Goal: Task Accomplishment & Management: Complete application form

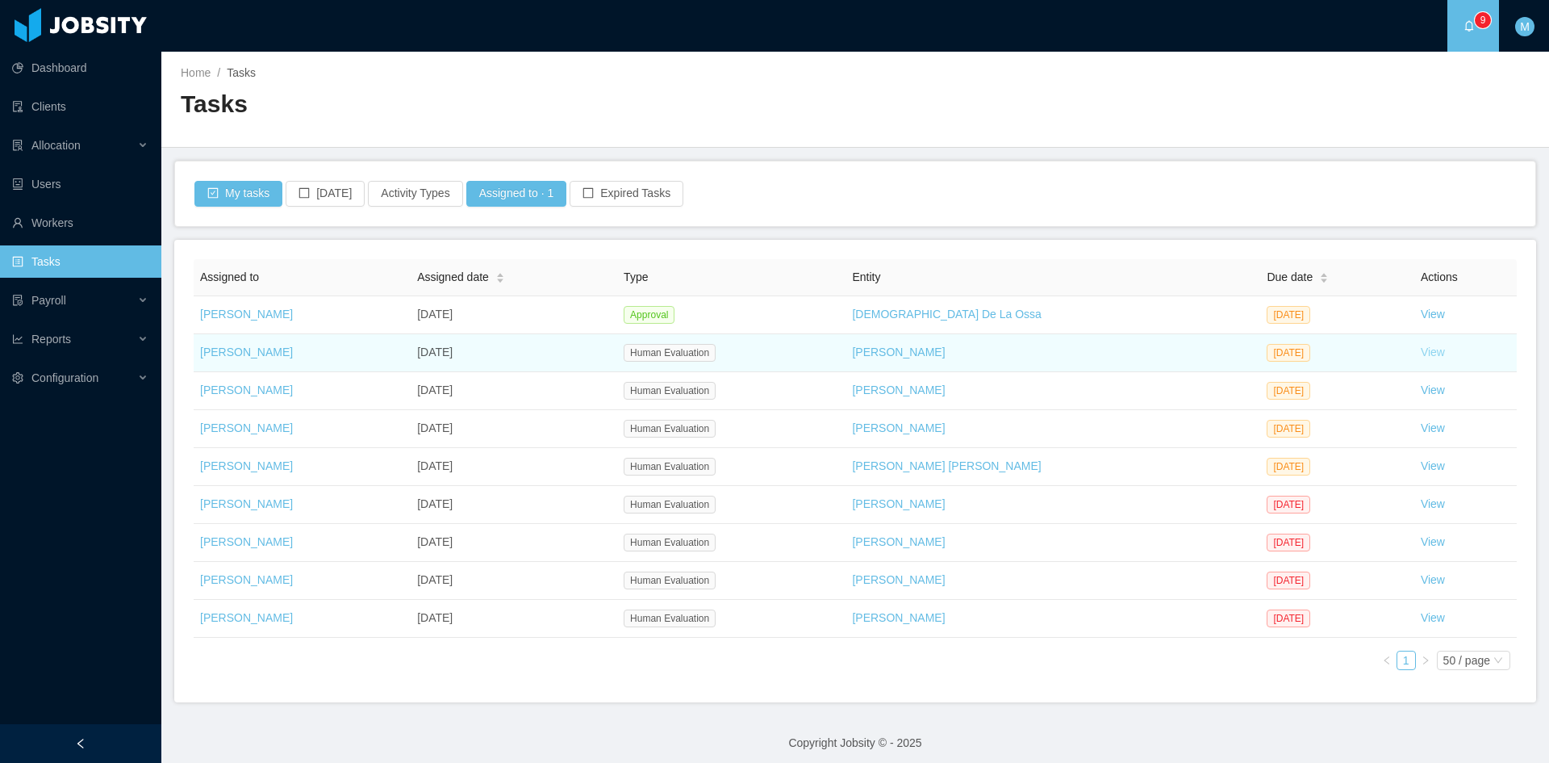
click at [1421, 349] on link "View" at bounding box center [1433, 351] width 24 height 13
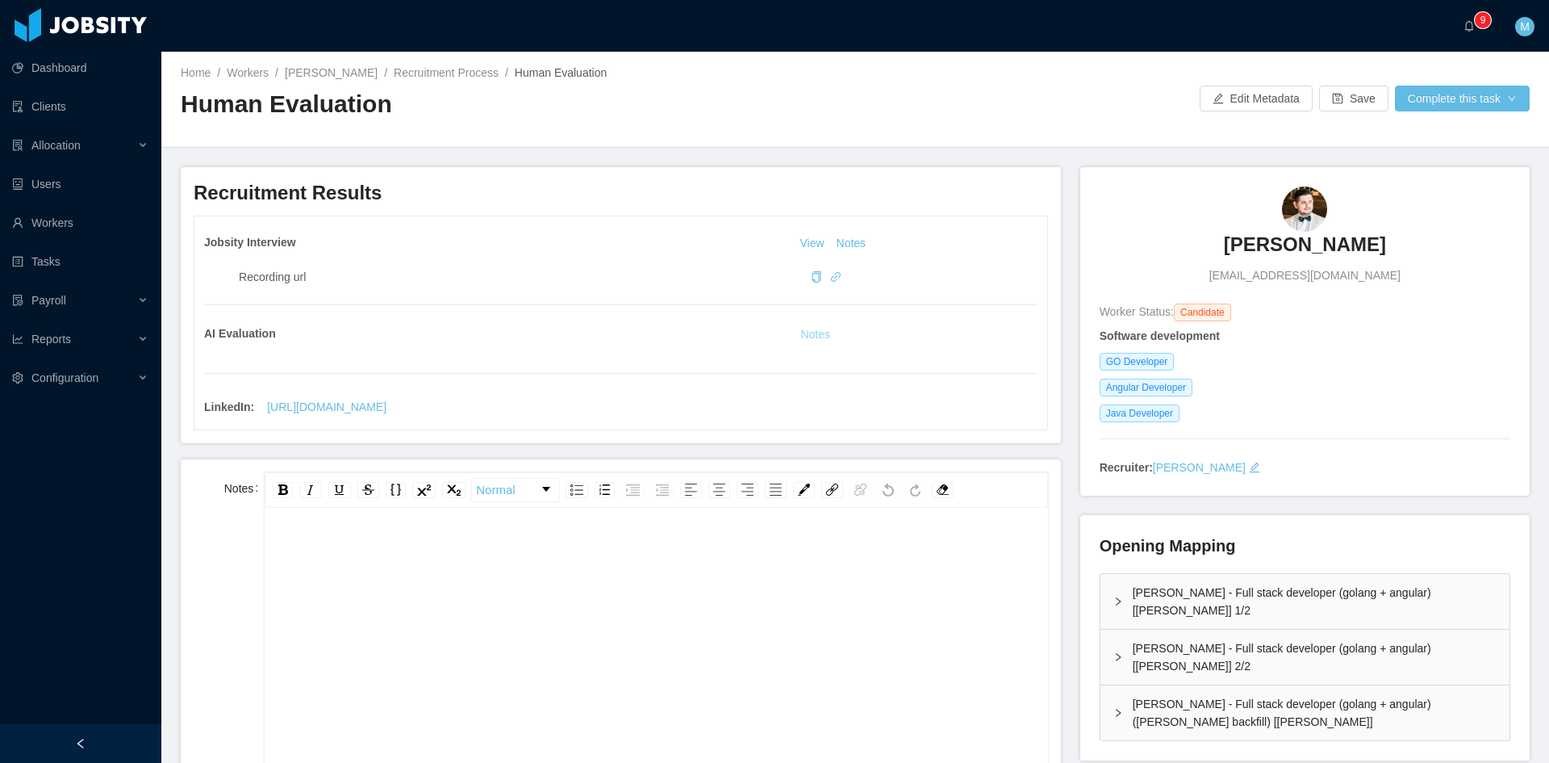
click at [817, 339] on button "Notes" at bounding box center [815, 334] width 43 height 19
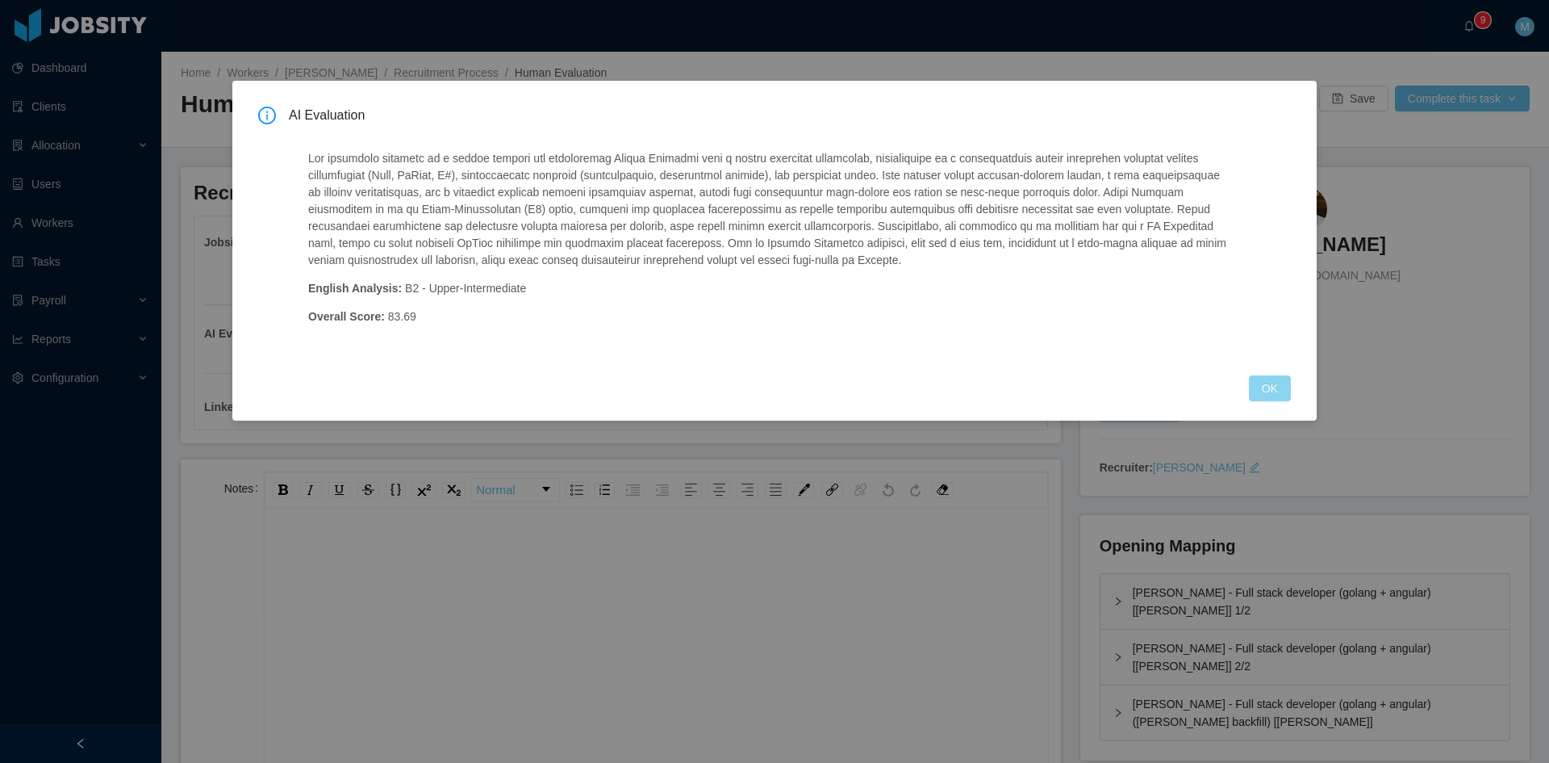
drag, startPoint x: 1272, startPoint y: 385, endPoint x: 1281, endPoint y: 385, distance: 9.7
click at [1273, 385] on button "OK" at bounding box center [1270, 388] width 42 height 26
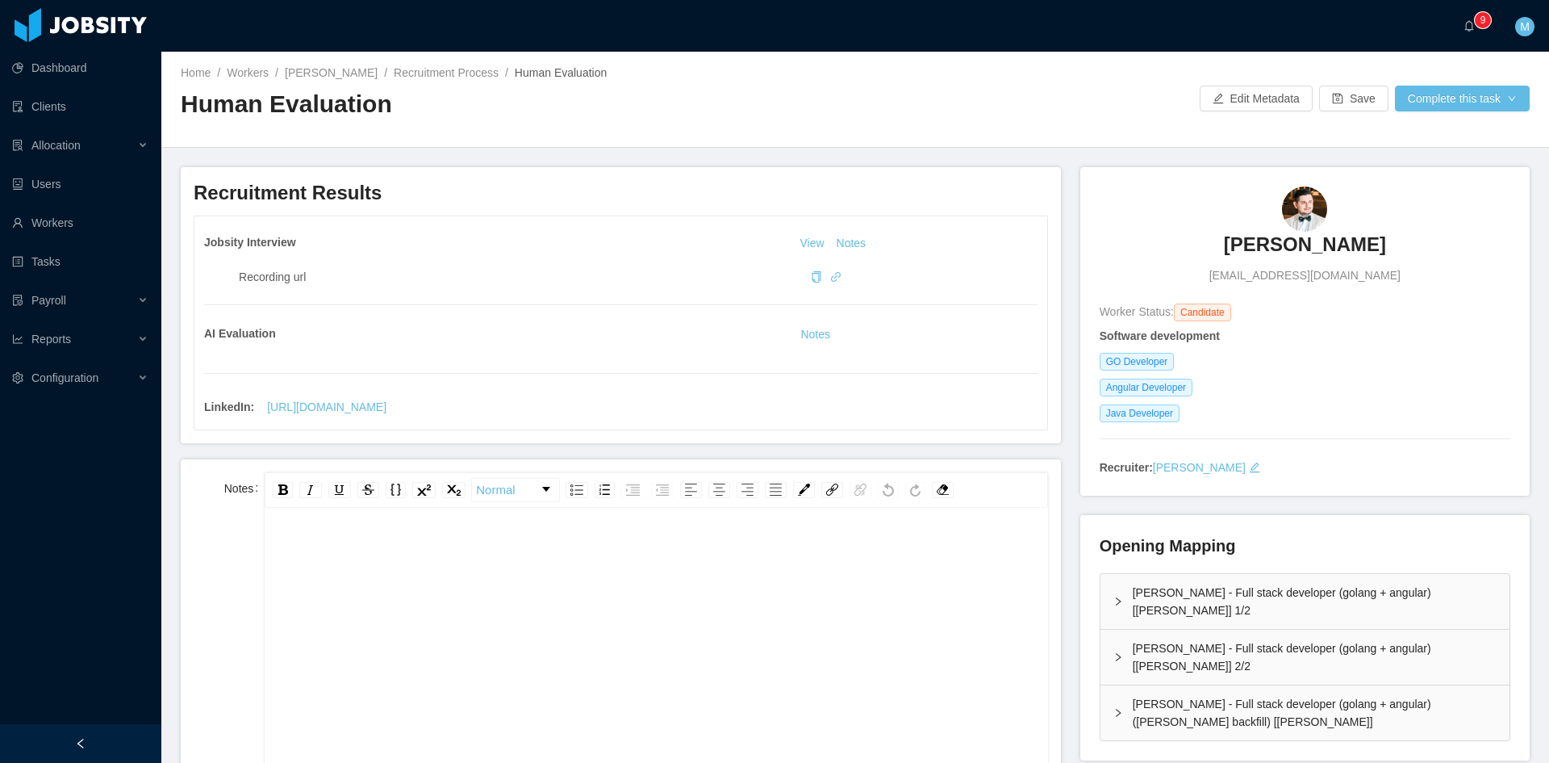
click at [624, 618] on div "rdw-editor" at bounding box center [657, 676] width 758 height 282
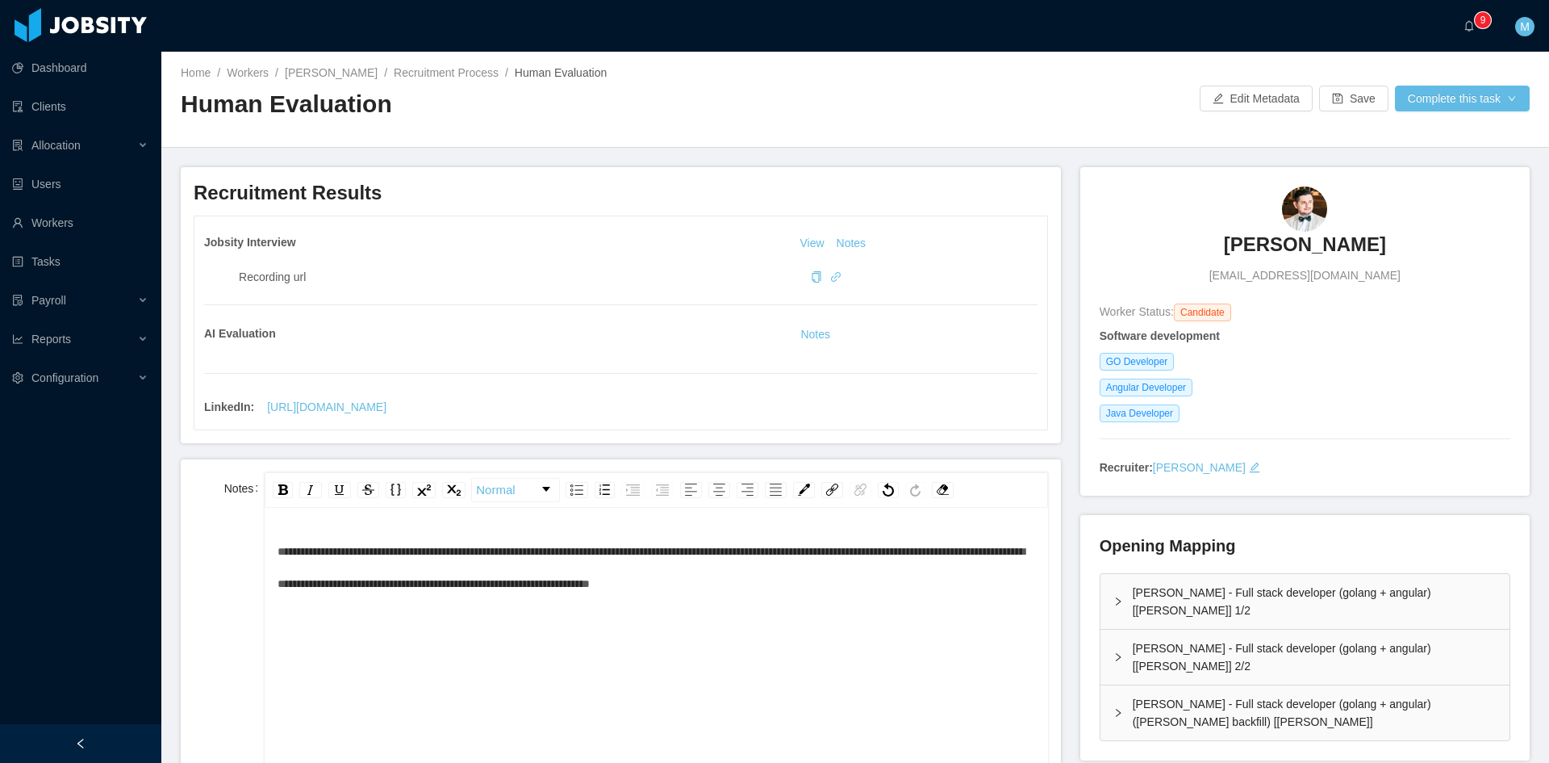
click at [939, 593] on div "**********" at bounding box center [657, 567] width 758 height 65
click at [278, 549] on span "**********" at bounding box center [651, 568] width 747 height 44
click at [667, 600] on div "**********" at bounding box center [657, 567] width 758 height 65
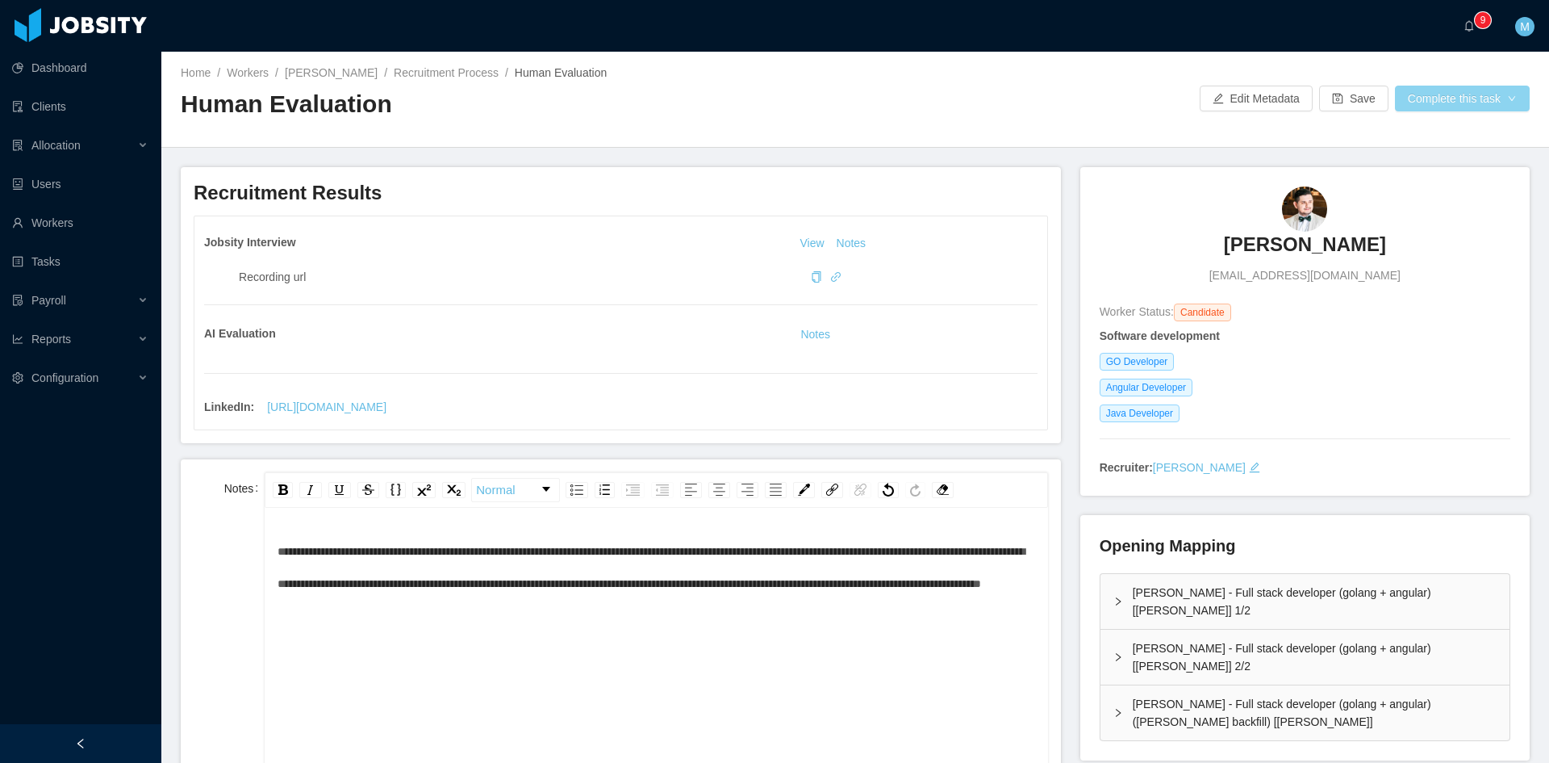
click at [1470, 109] on button "Complete this task" at bounding box center [1462, 99] width 135 height 26
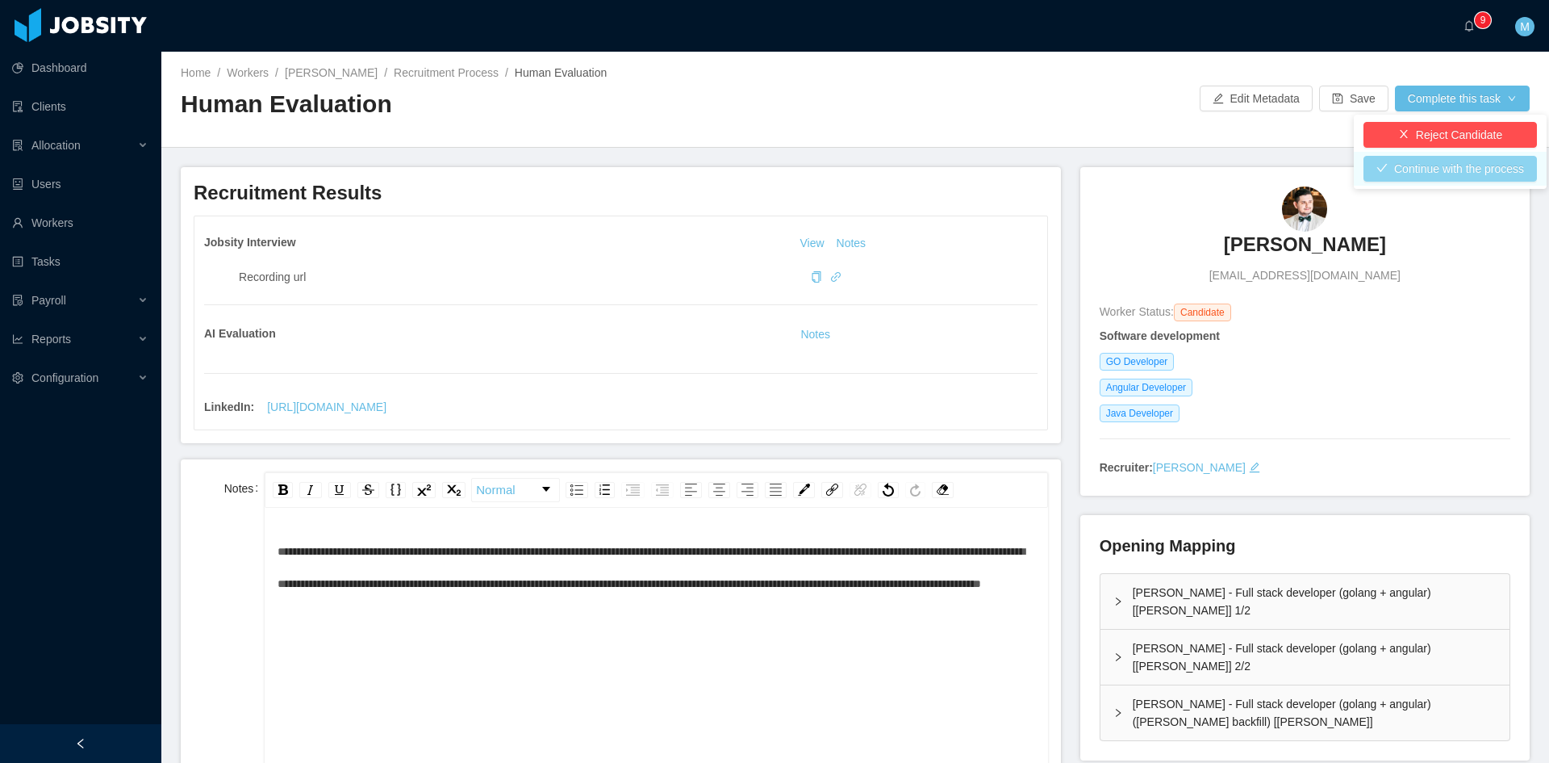
click at [1462, 170] on button "Continue with the process" at bounding box center [1451, 169] width 174 height 26
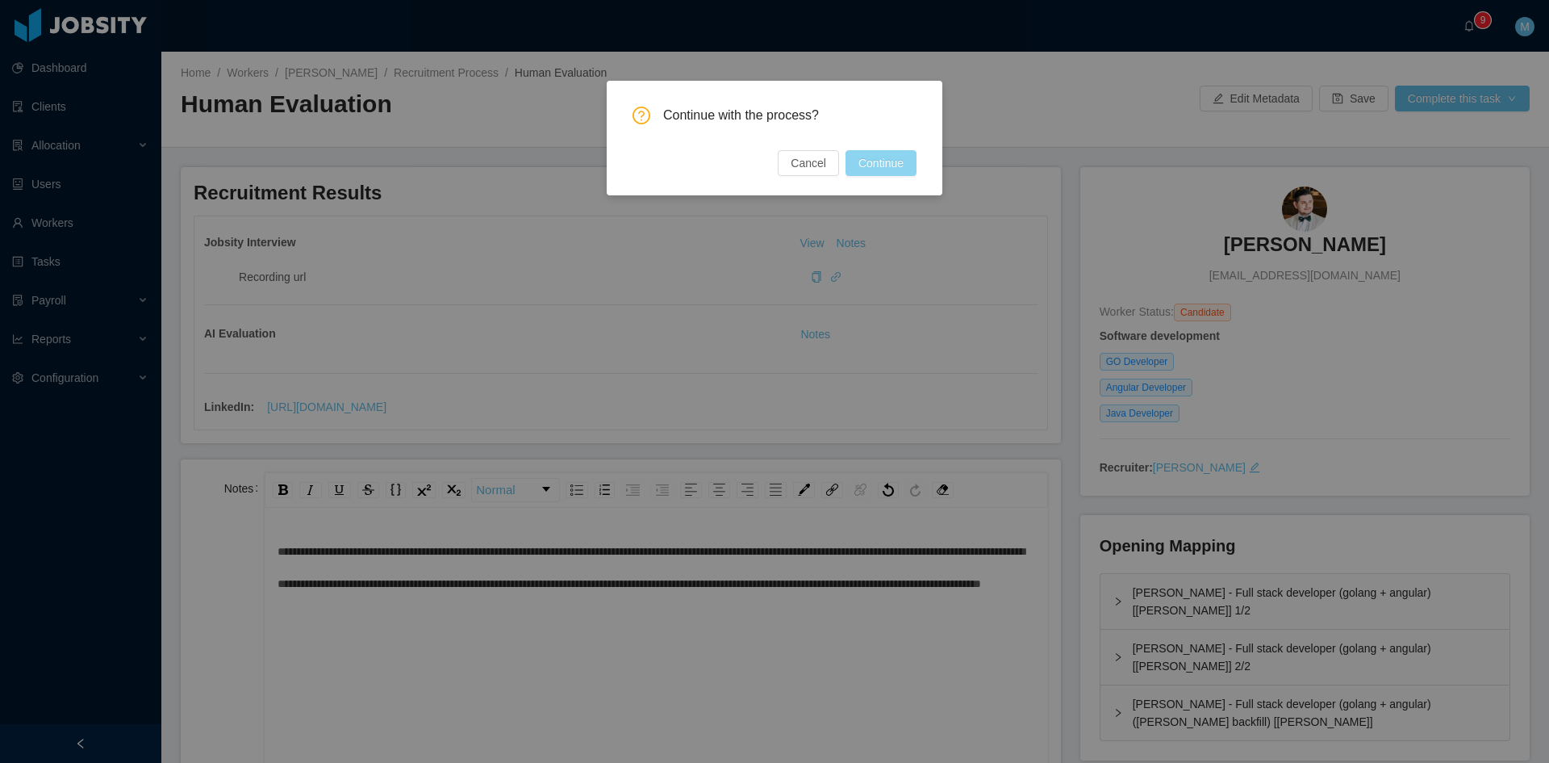
click at [907, 165] on button "Continue" at bounding box center [881, 163] width 71 height 26
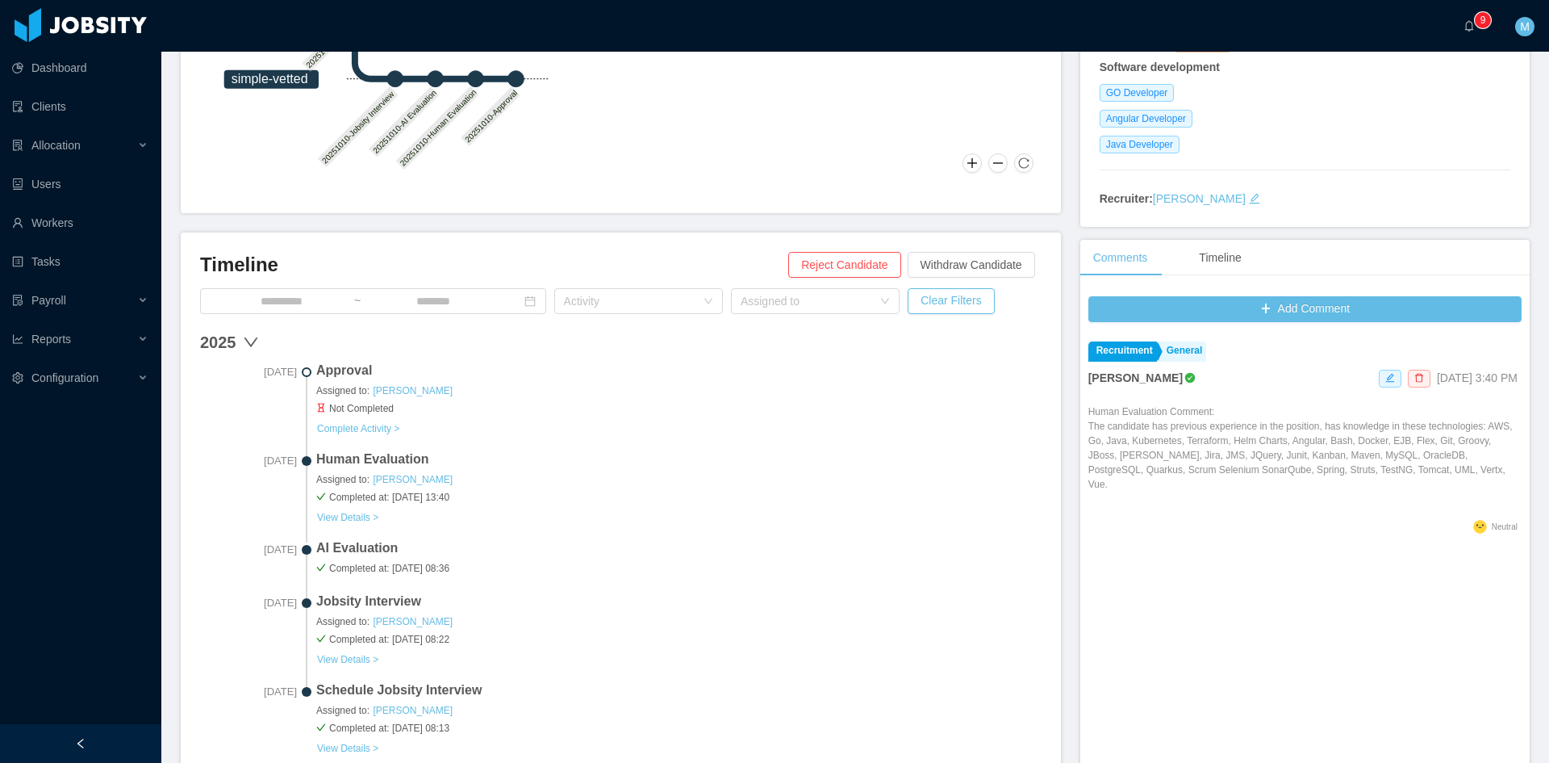
scroll to position [403, 0]
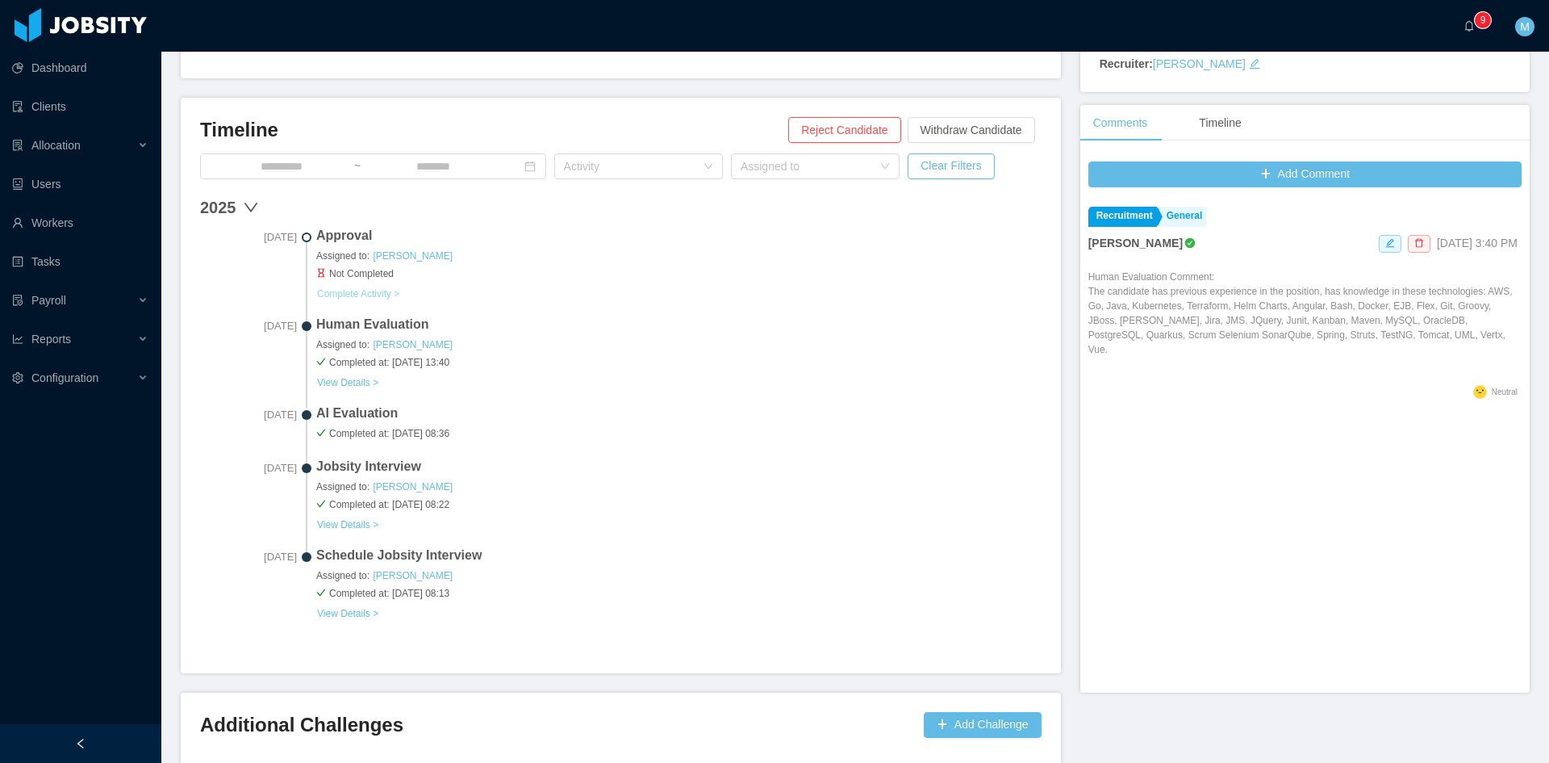
click at [354, 295] on button "Complete Activity >" at bounding box center [358, 293] width 84 height 13
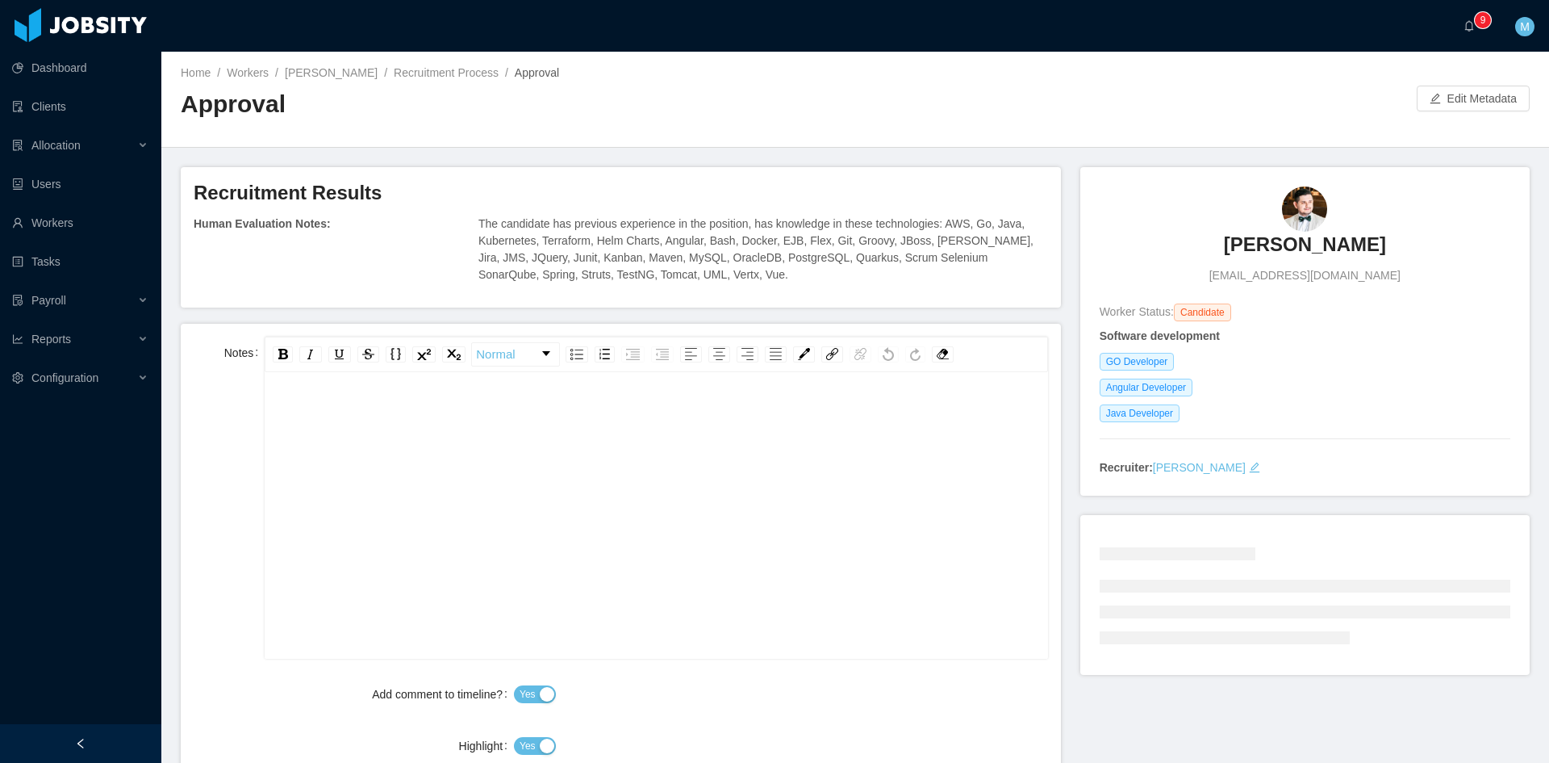
click at [437, 497] on div "rdw-editor" at bounding box center [657, 540] width 758 height 282
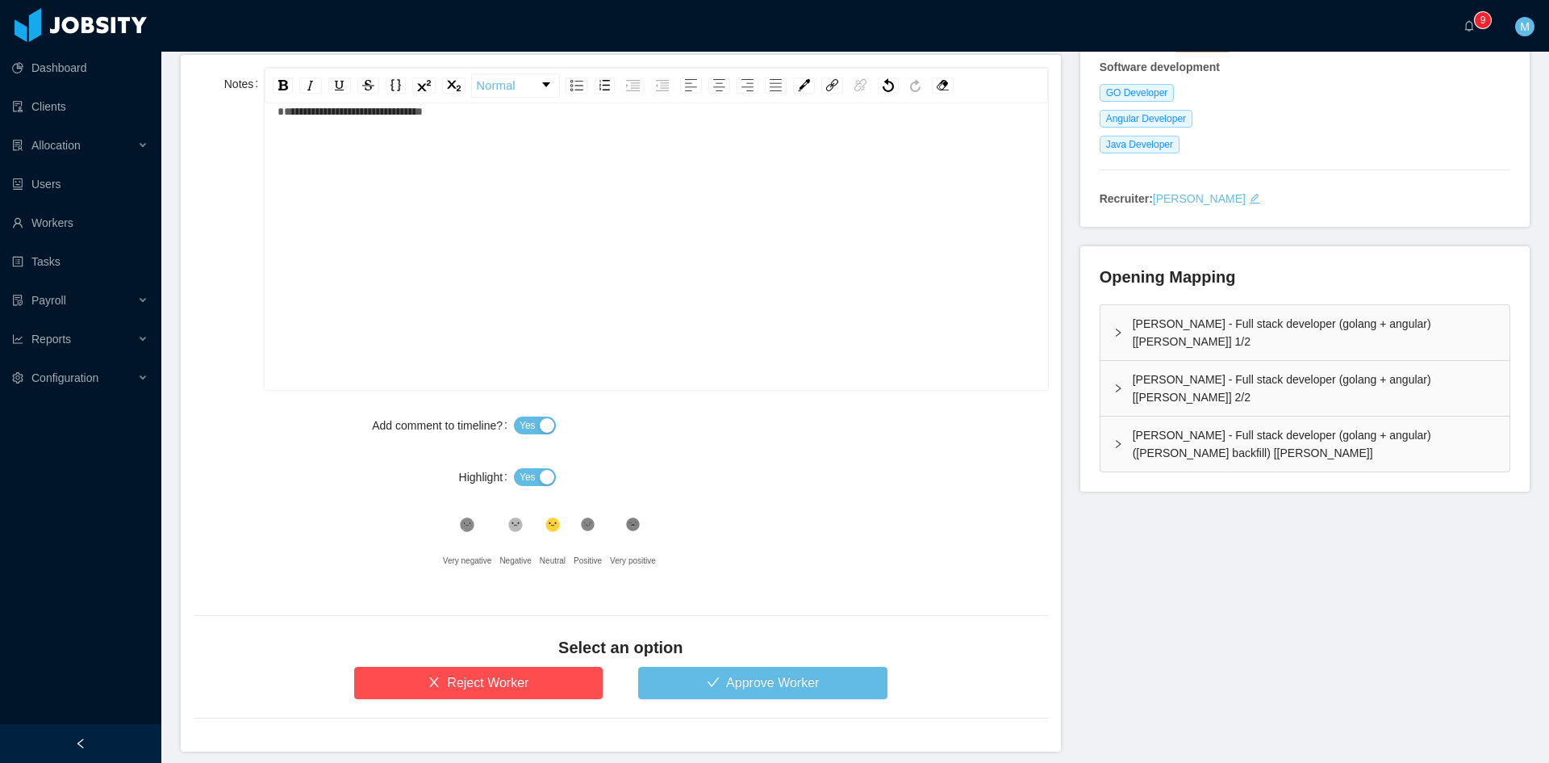
scroll to position [332, 0]
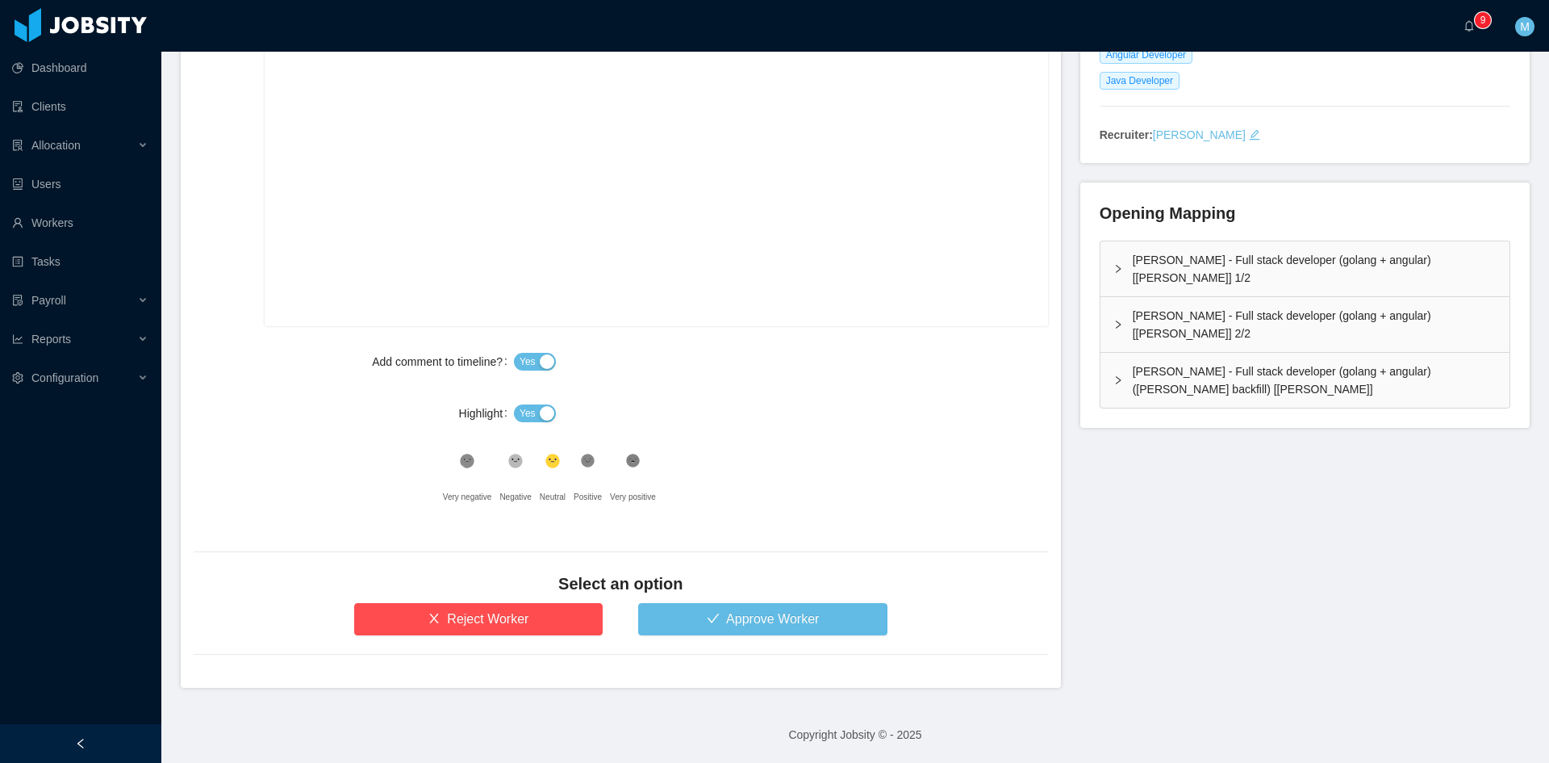
click at [522, 416] on span "Yes" at bounding box center [528, 413] width 16 height 16
click at [580, 463] on icon ".st1{fill:#232323}" at bounding box center [588, 461] width 16 height 16
click at [689, 625] on button "Approve Worker" at bounding box center [762, 619] width 249 height 32
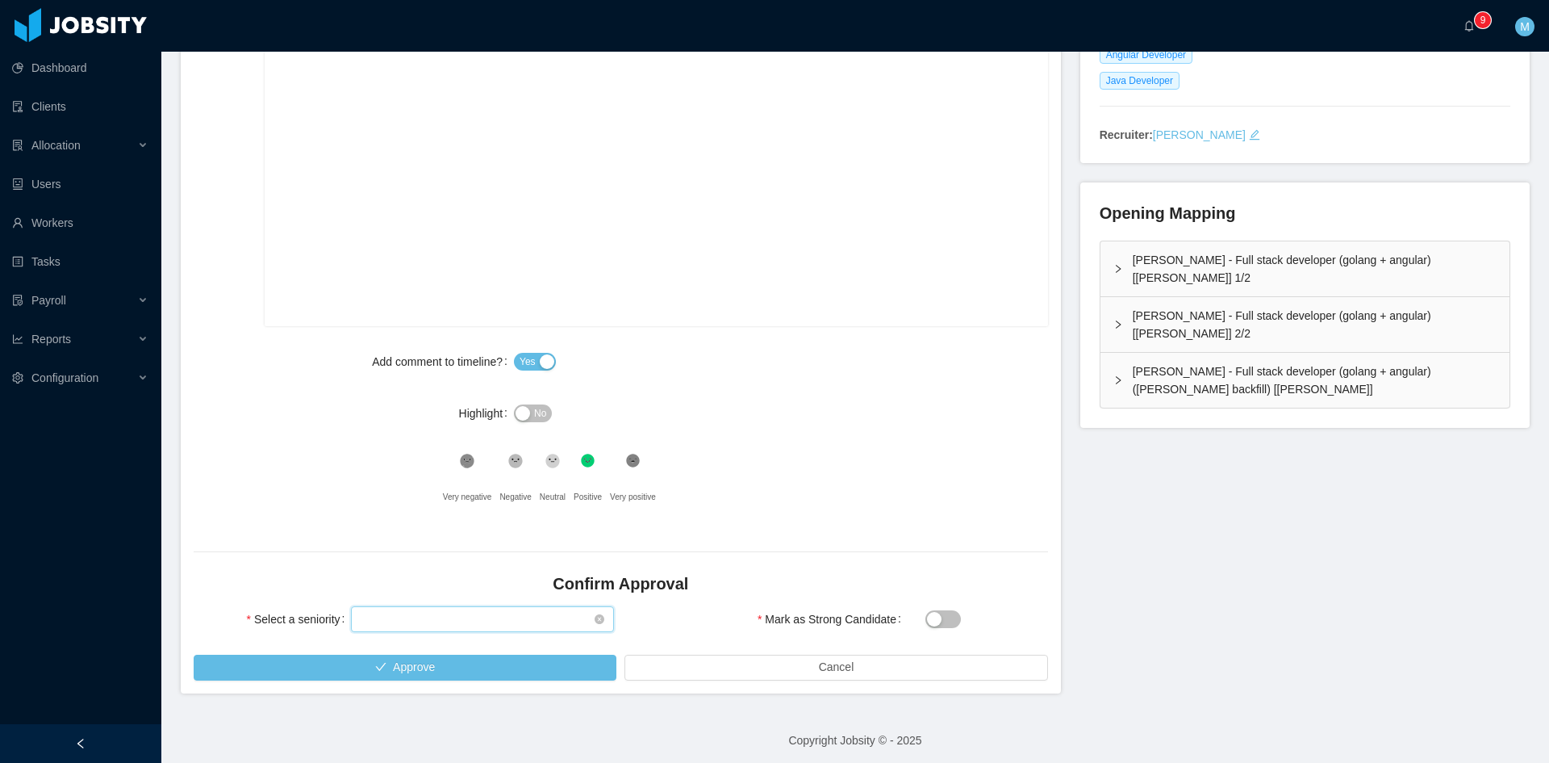
click at [491, 620] on div "Select seniority" at bounding box center [477, 619] width 233 height 24
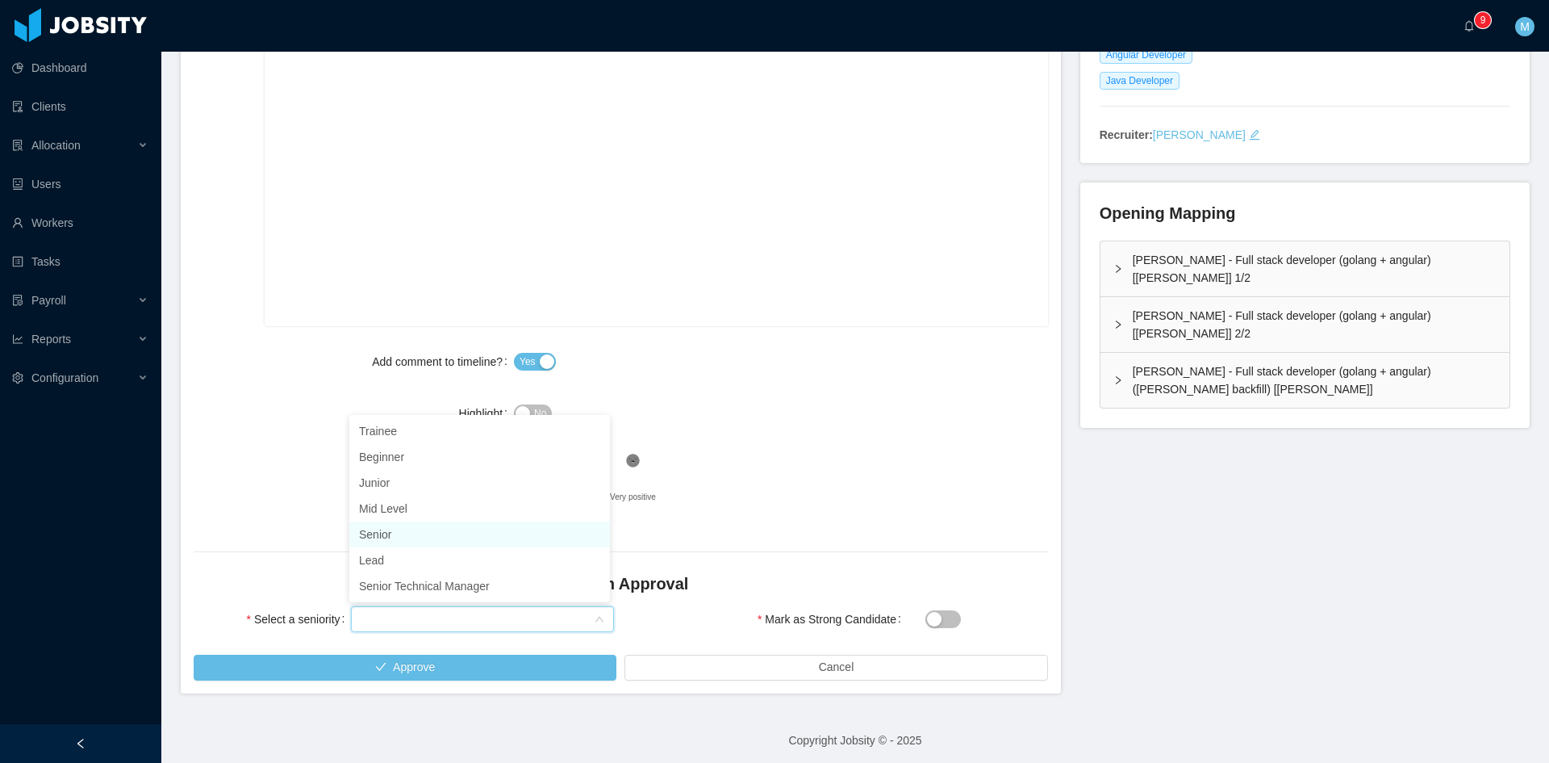
click at [417, 534] on li "Senior" at bounding box center [479, 534] width 261 height 26
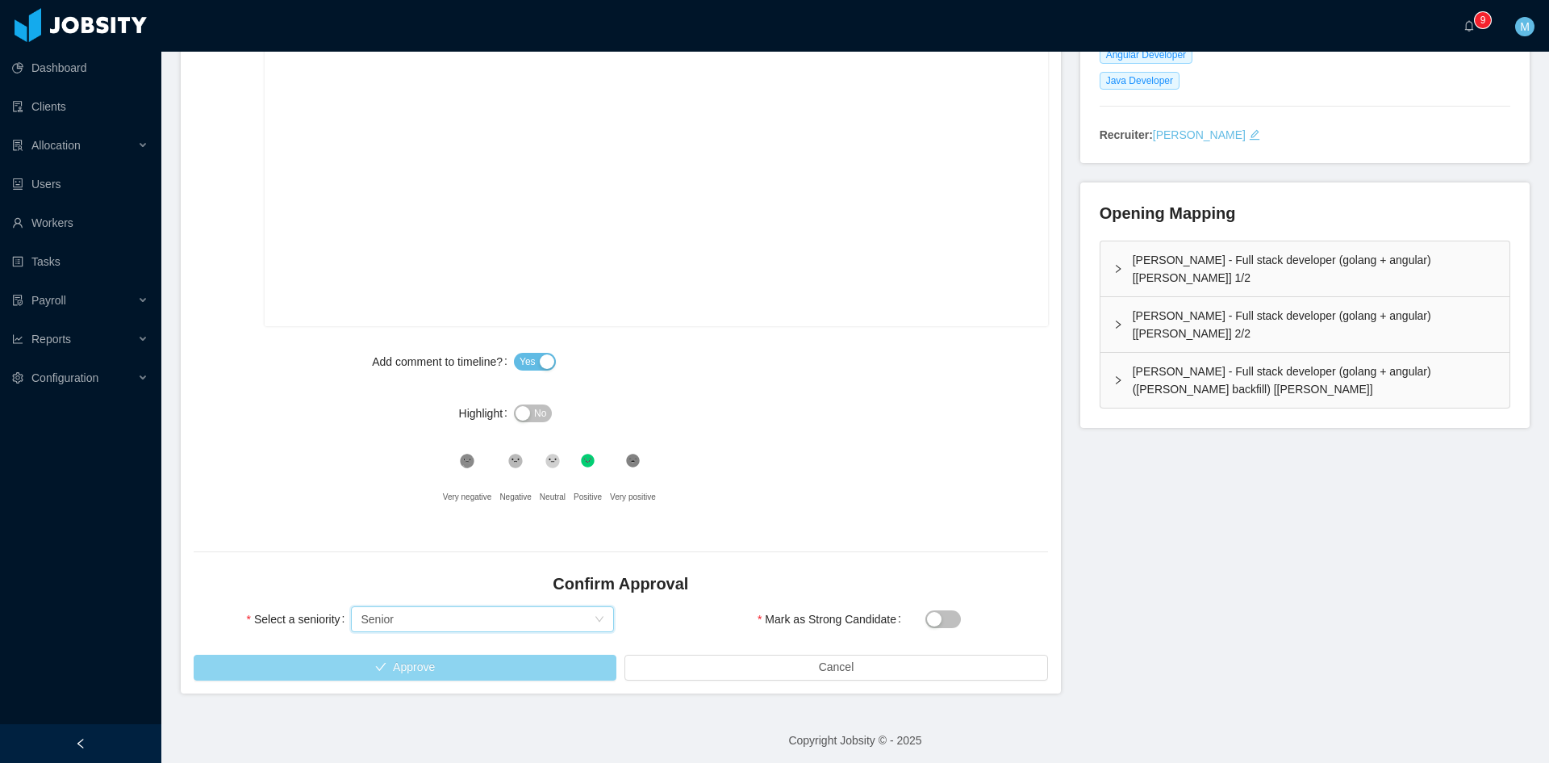
click at [447, 659] on button "Approve" at bounding box center [405, 667] width 423 height 26
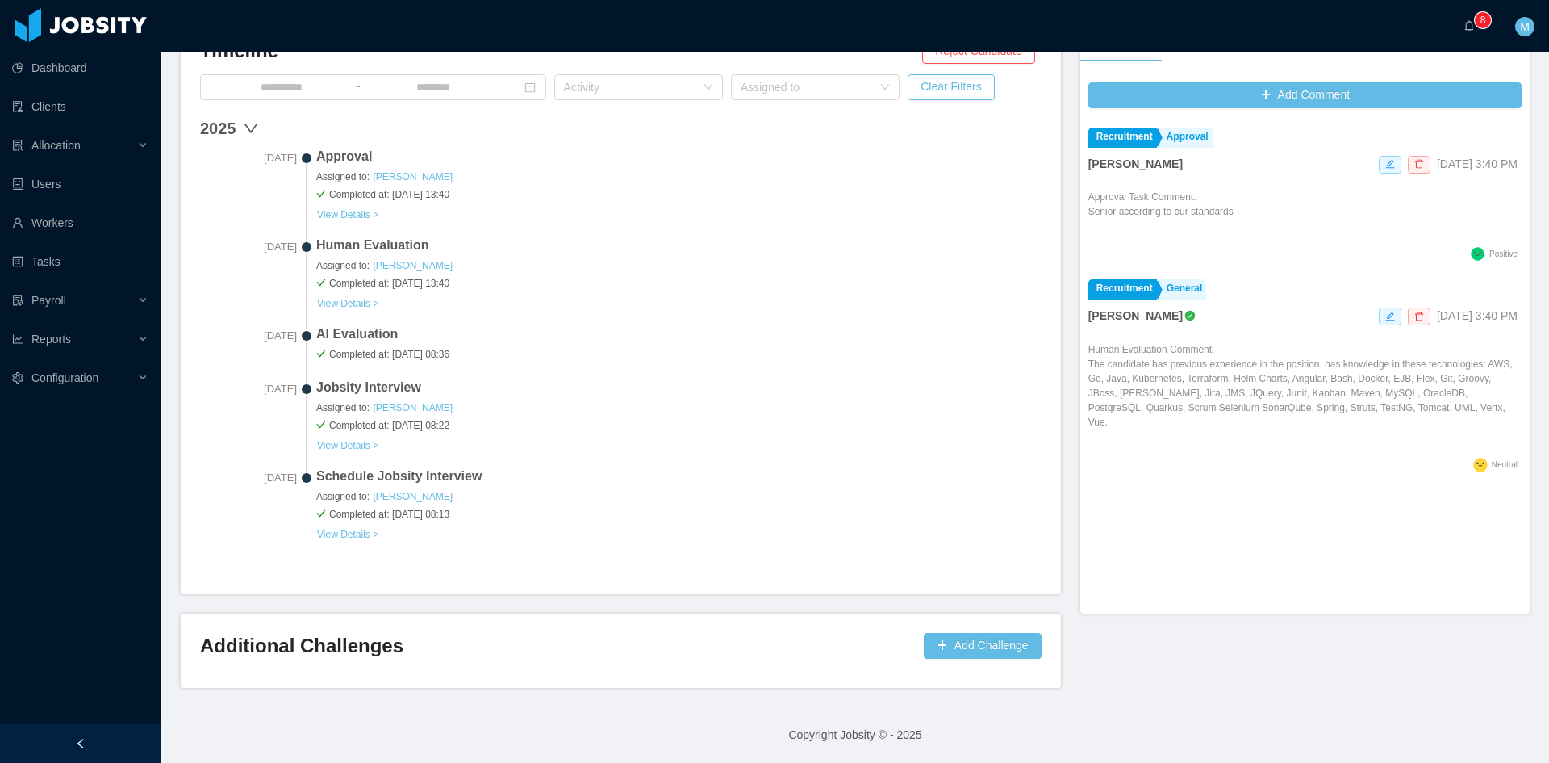
scroll to position [476, 0]
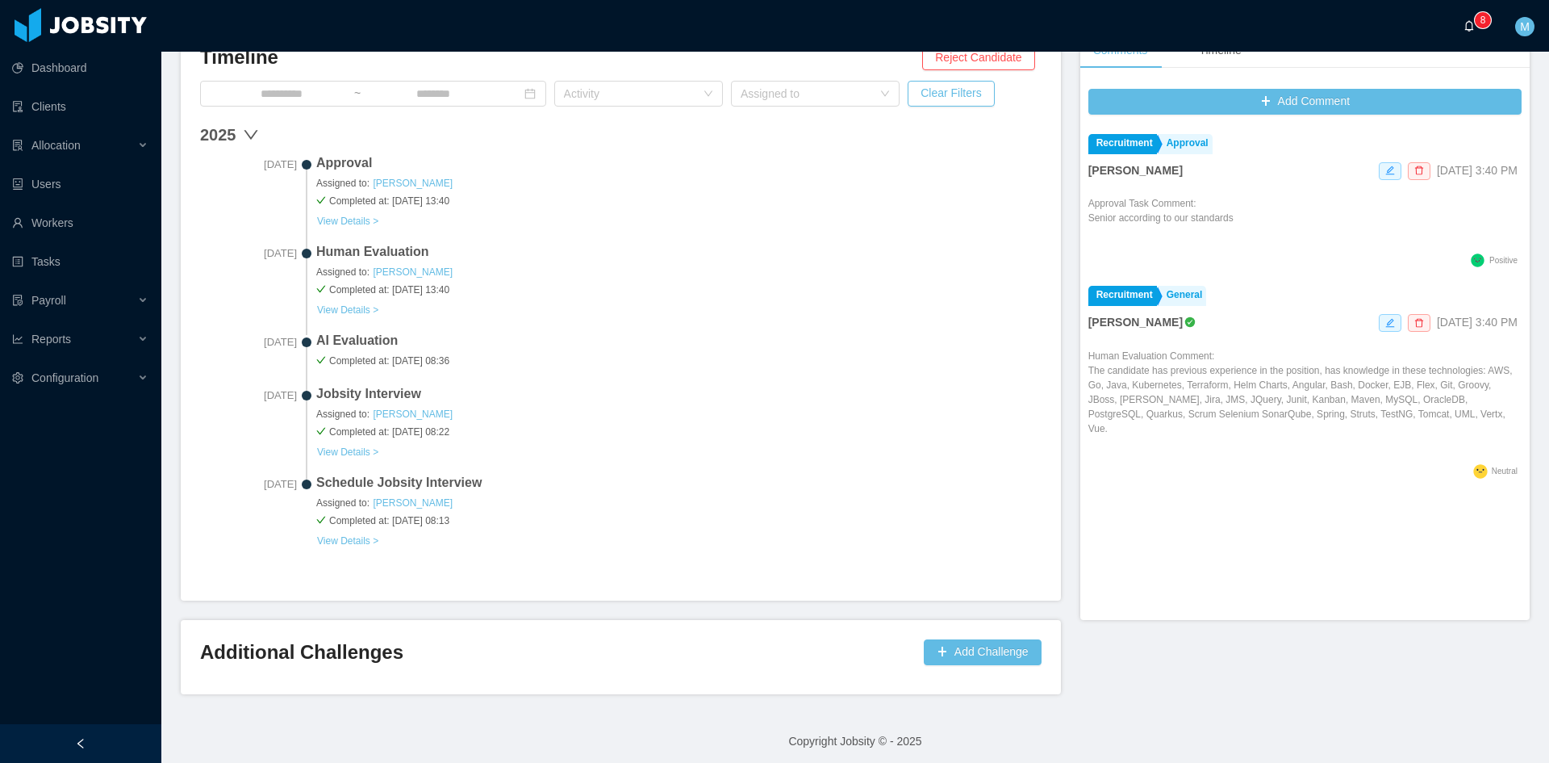
click at [1464, 26] on icon "icon: bell" at bounding box center [1469, 25] width 11 height 11
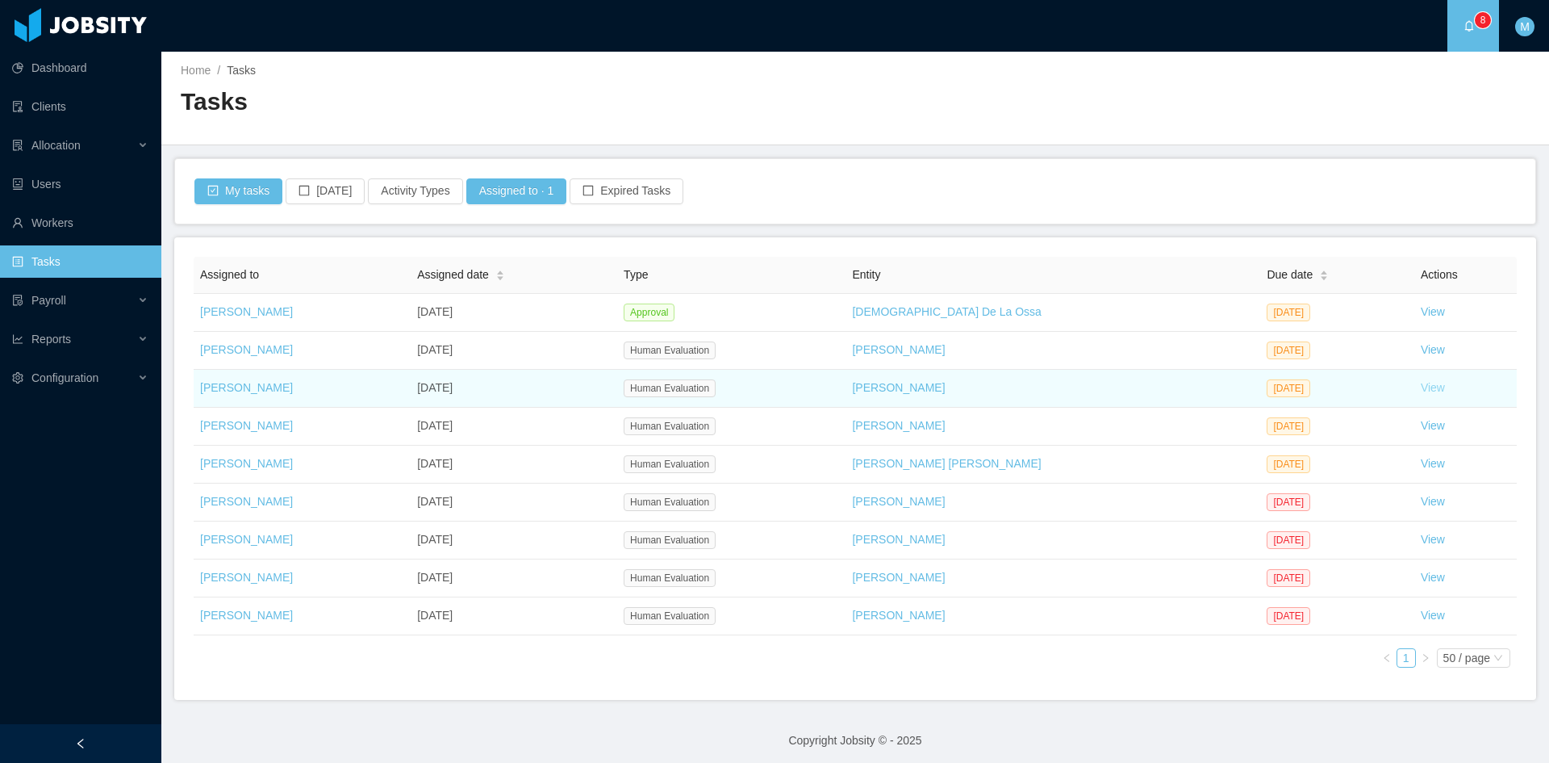
click at [1421, 387] on link "View" at bounding box center [1433, 387] width 24 height 13
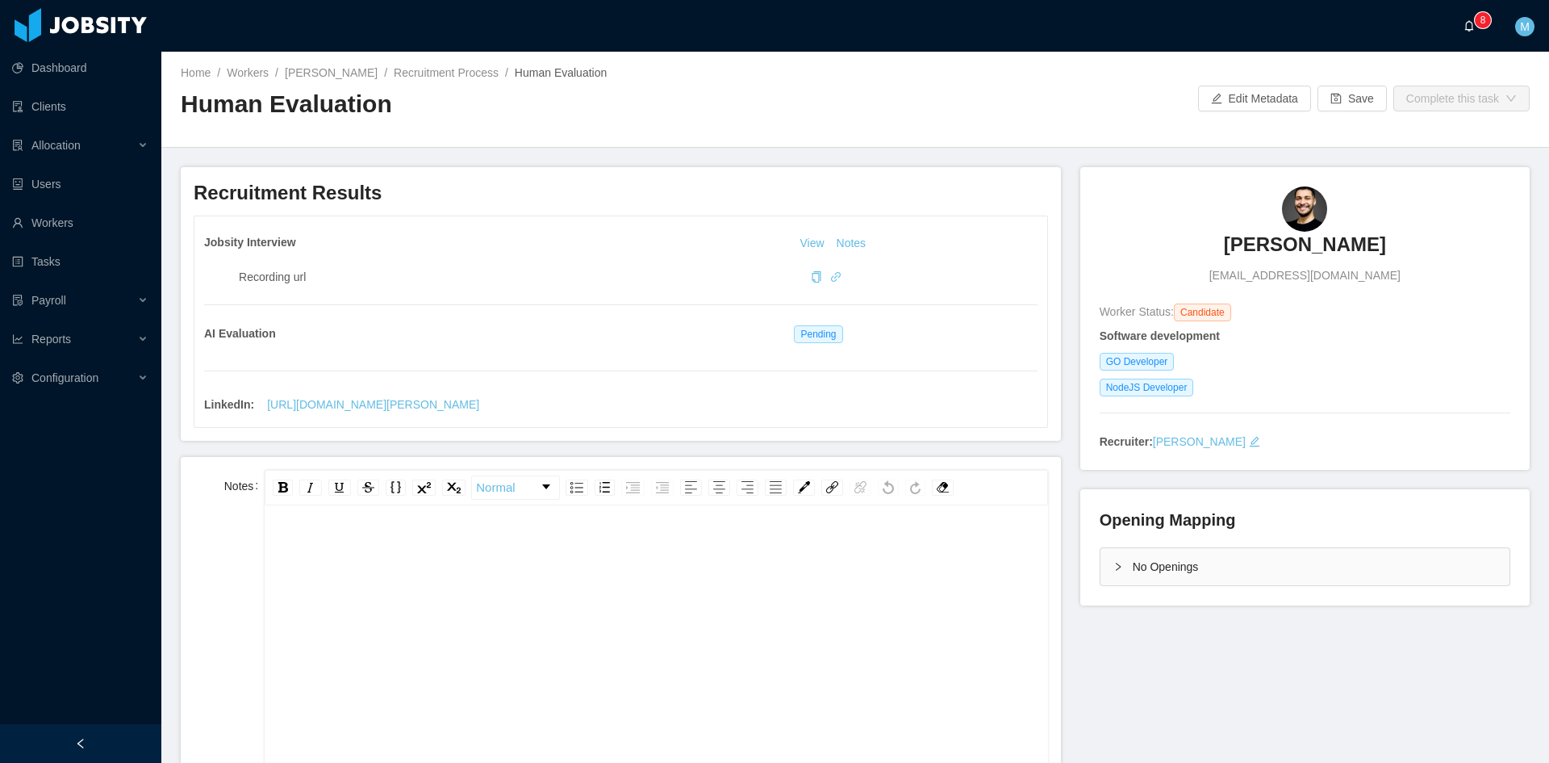
click at [1471, 26] on icon "icon: bell" at bounding box center [1469, 25] width 11 height 11
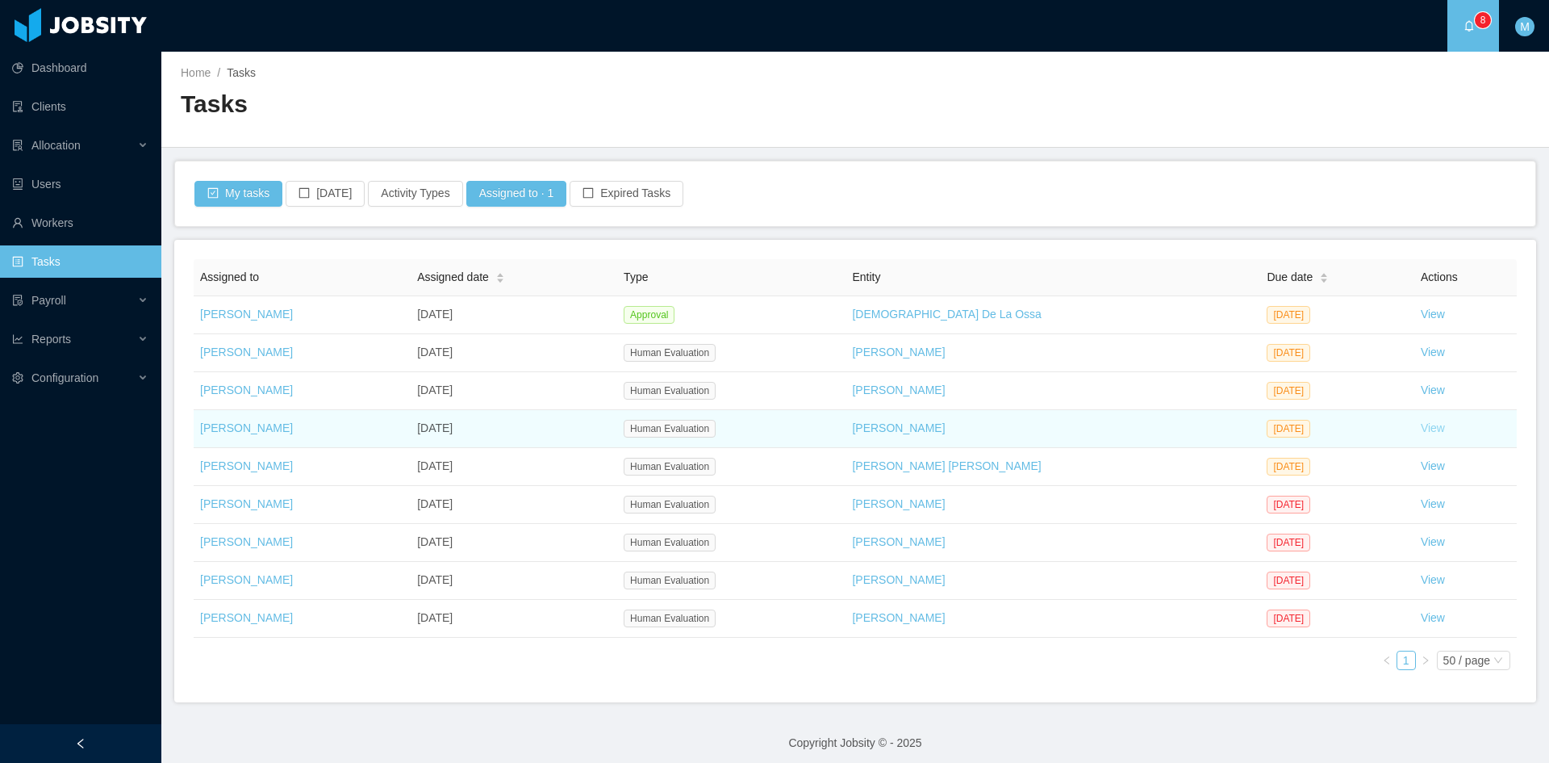
click at [1421, 426] on link "View" at bounding box center [1433, 427] width 24 height 13
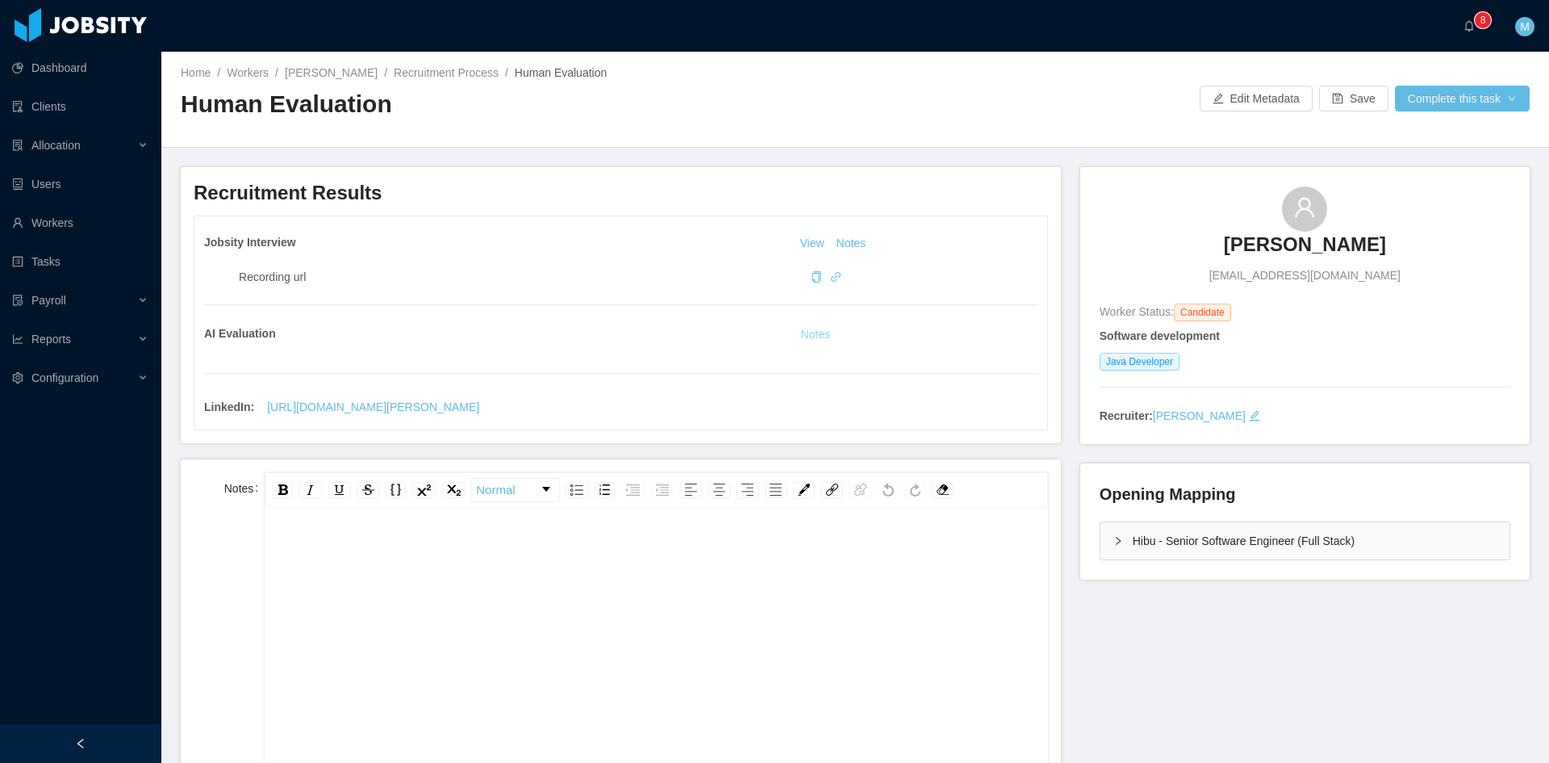
click at [821, 327] on button "Notes" at bounding box center [815, 334] width 43 height 19
drag, startPoint x: 1092, startPoint y: 523, endPoint x: 1109, endPoint y: 547, distance: 29.6
click at [1101, 526] on div "Hibu - Senior Software Engineer (Full Stack)" at bounding box center [1305, 540] width 409 height 37
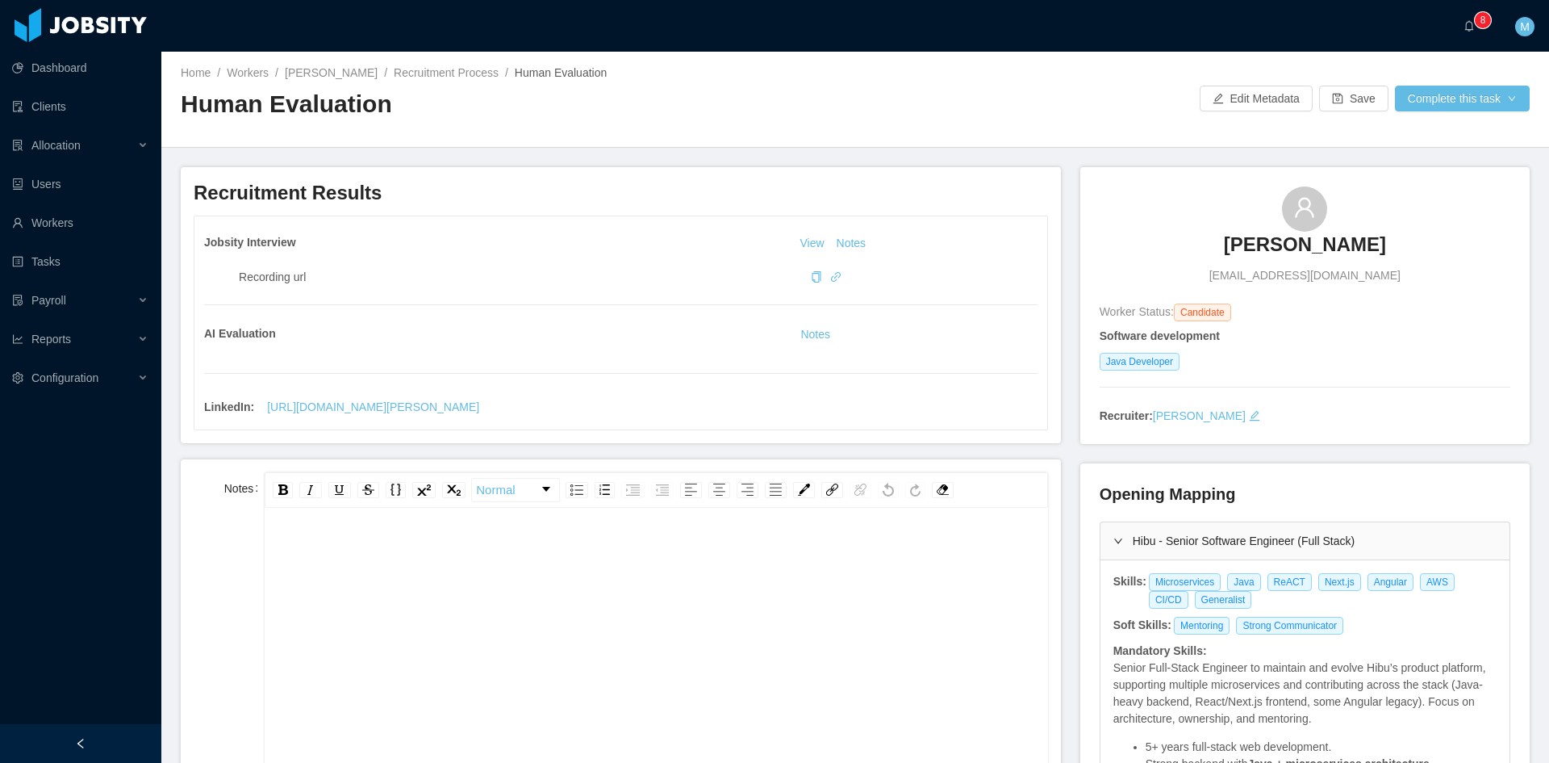
drag, startPoint x: 636, startPoint y: 640, endPoint x: 642, endPoint y: 633, distance: 8.6
click at [637, 640] on div "rdw-editor" at bounding box center [657, 676] width 758 height 282
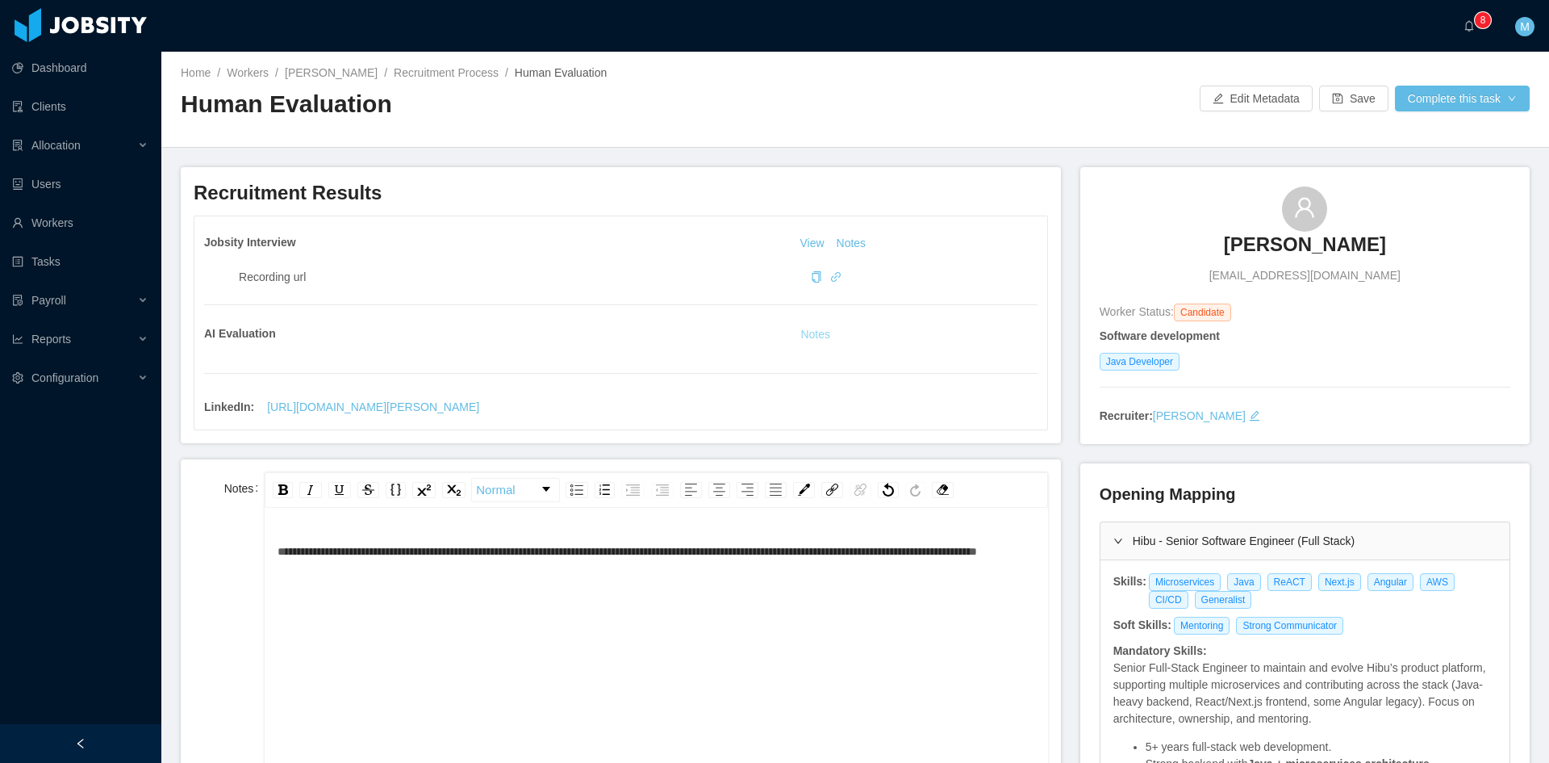
click at [810, 337] on button "Notes" at bounding box center [815, 334] width 43 height 19
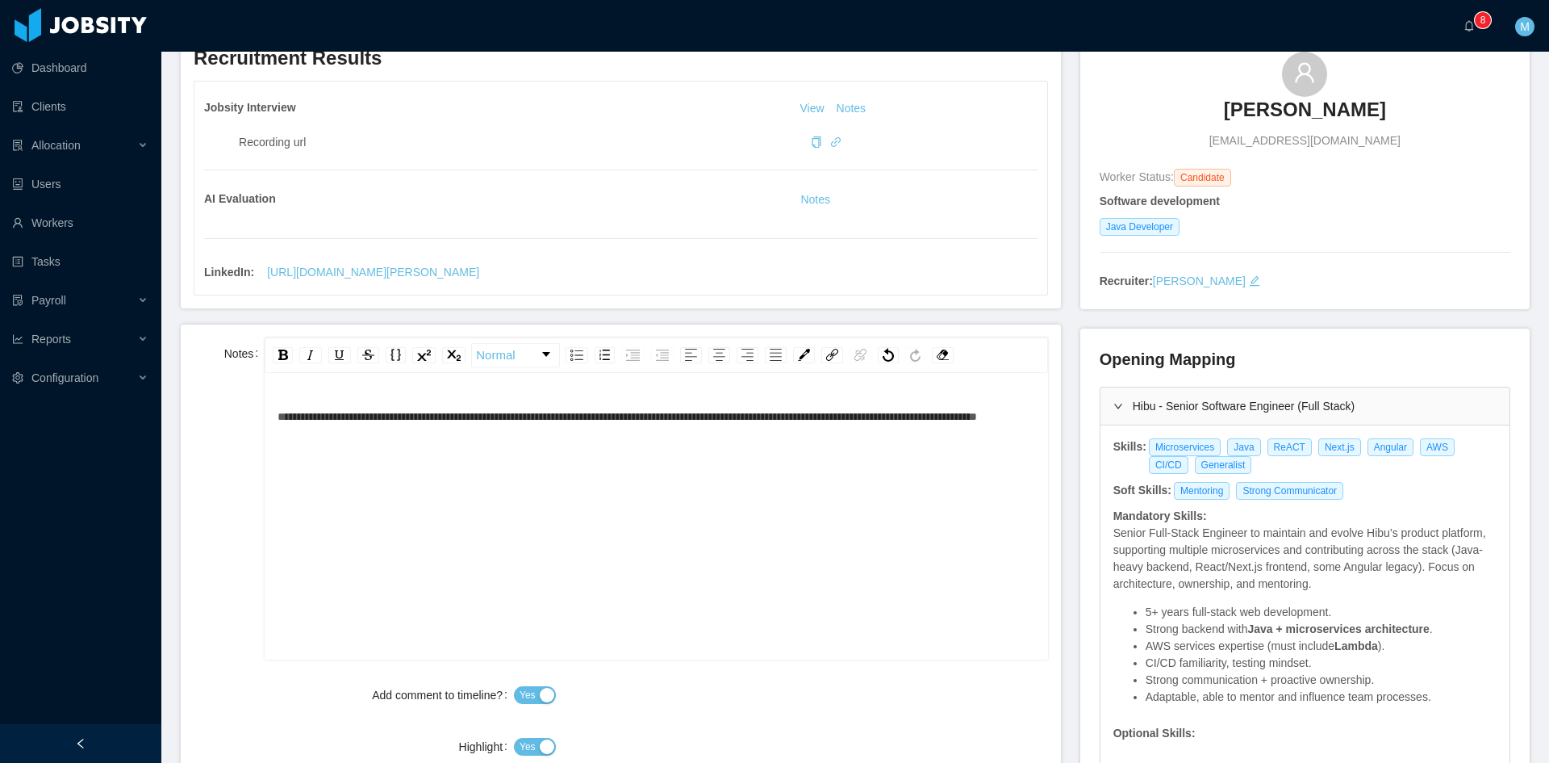
click at [280, 418] on span "**********" at bounding box center [628, 416] width 700 height 11
click at [524, 750] on span "Yes" at bounding box center [528, 746] width 16 height 16
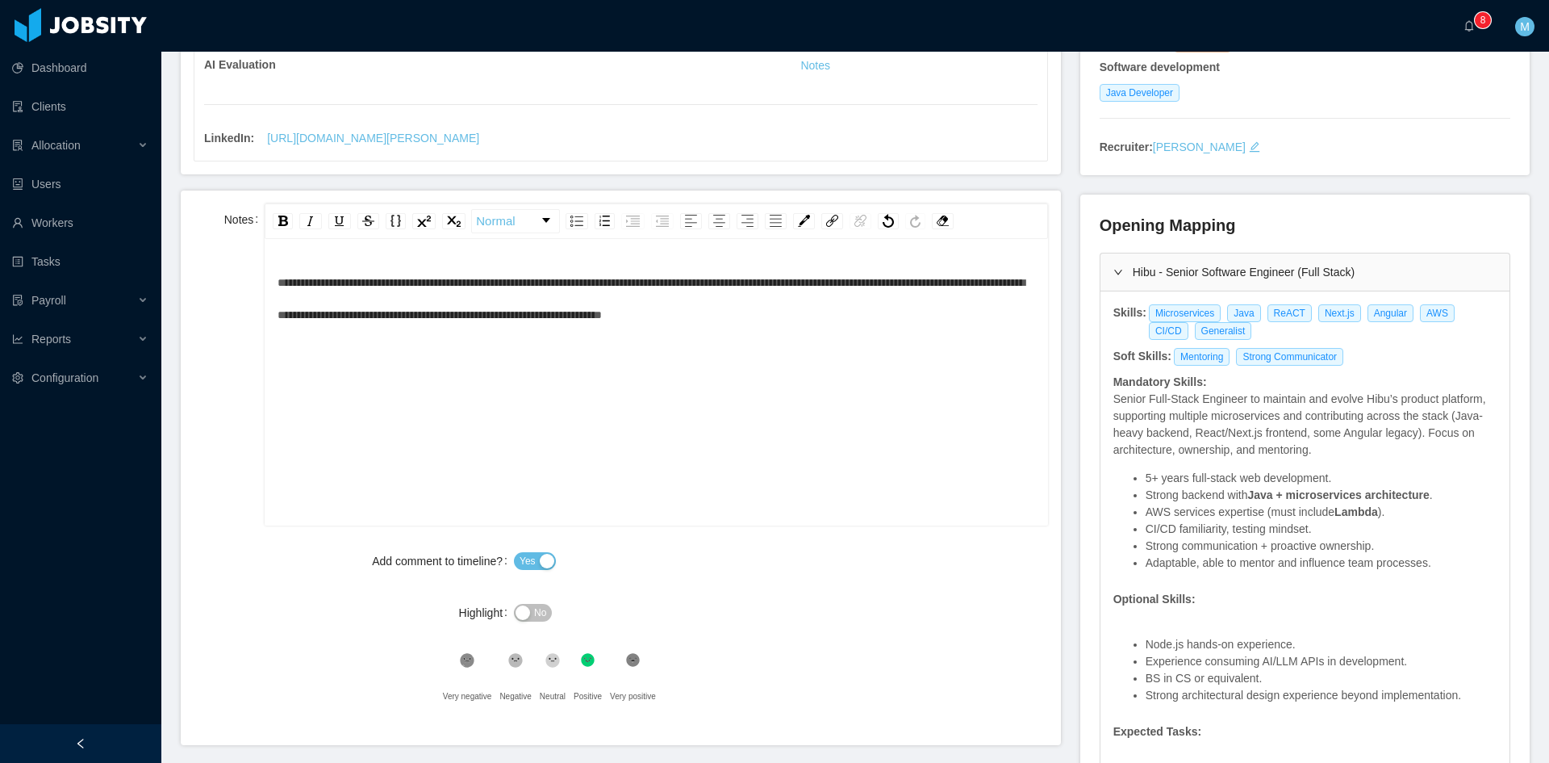
click at [549, 665] on icon at bounding box center [553, 661] width 14 height 14
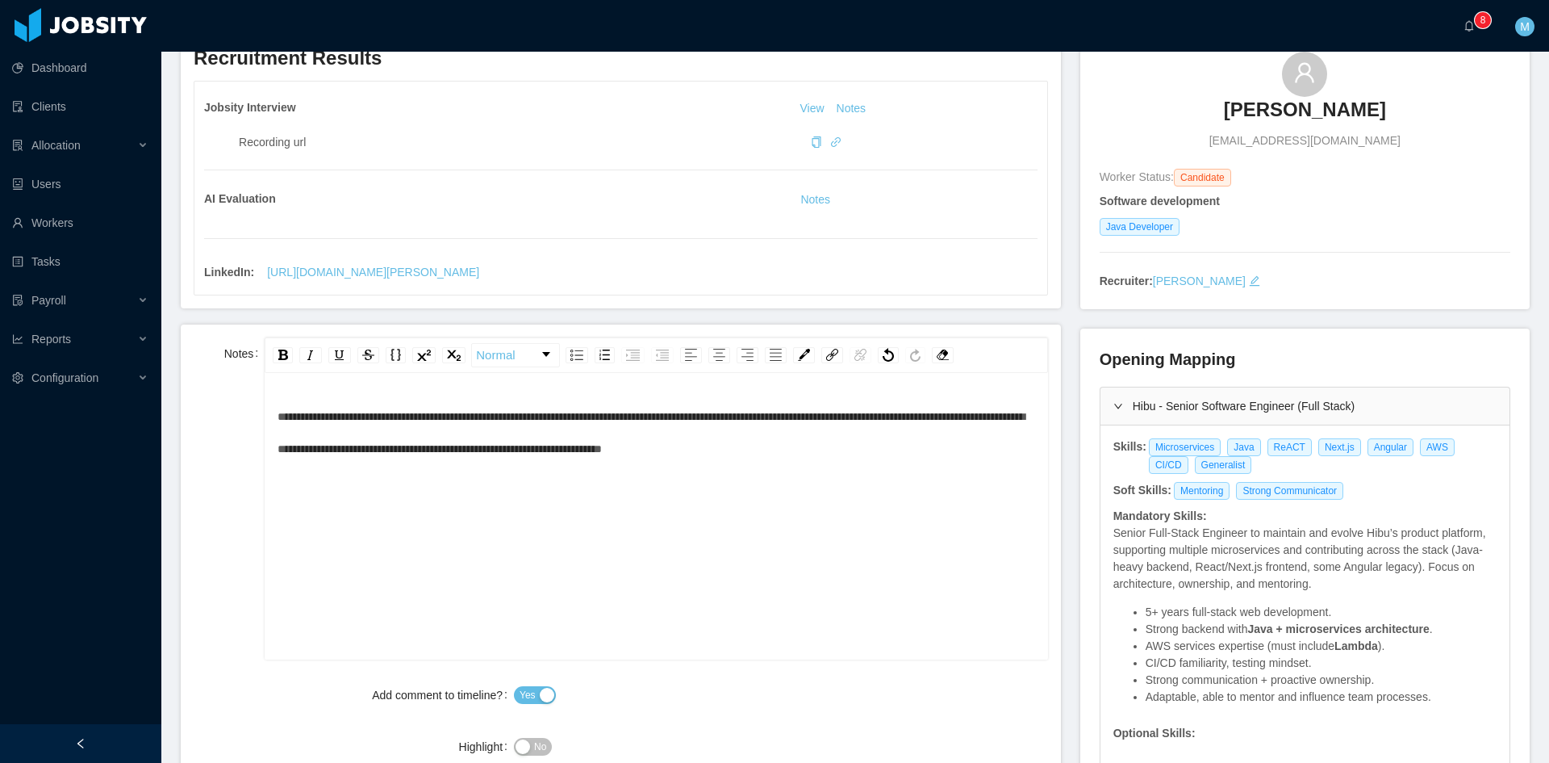
scroll to position [0, 0]
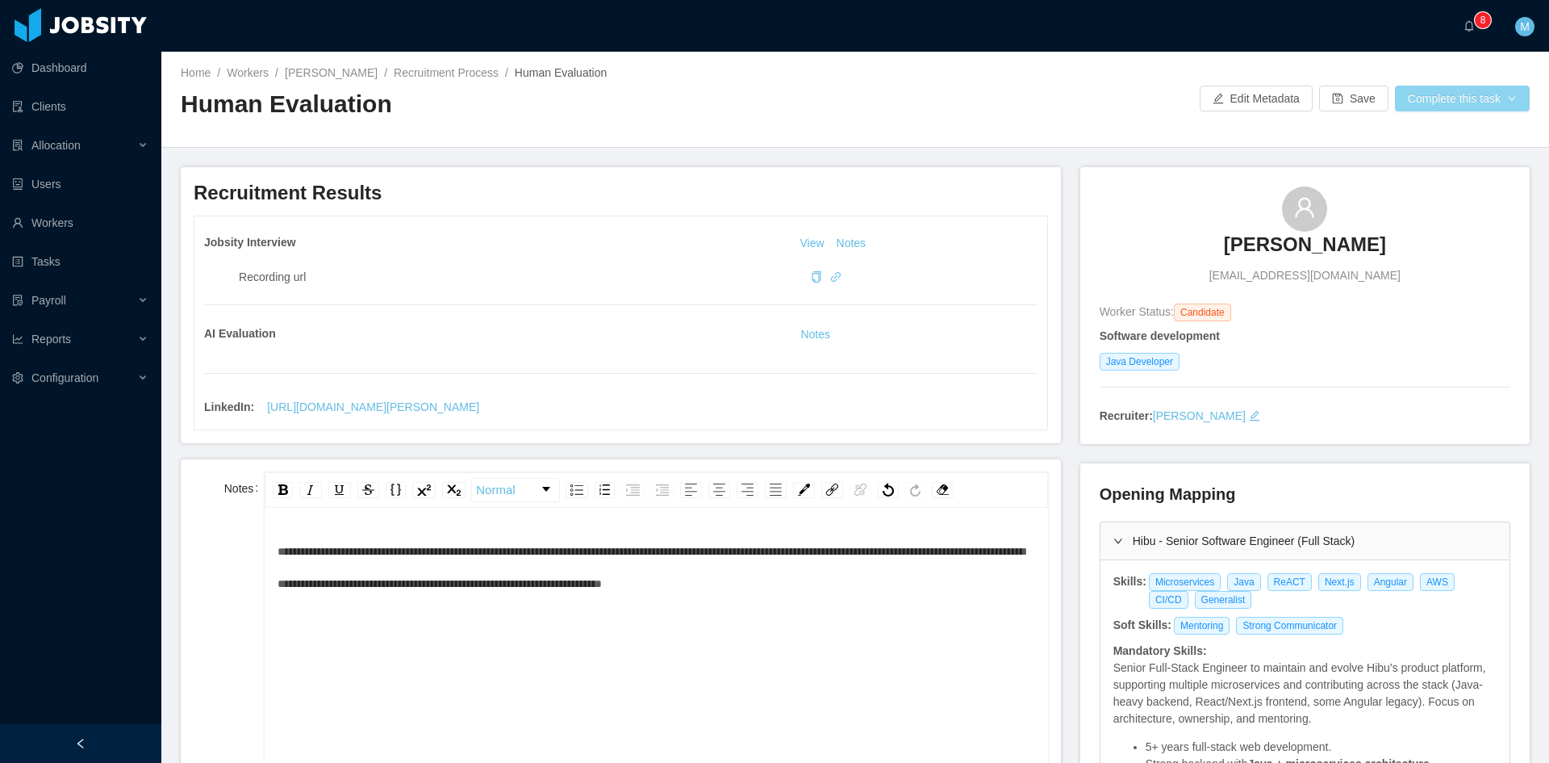
click at [1466, 108] on button "Complete this task" at bounding box center [1462, 99] width 135 height 26
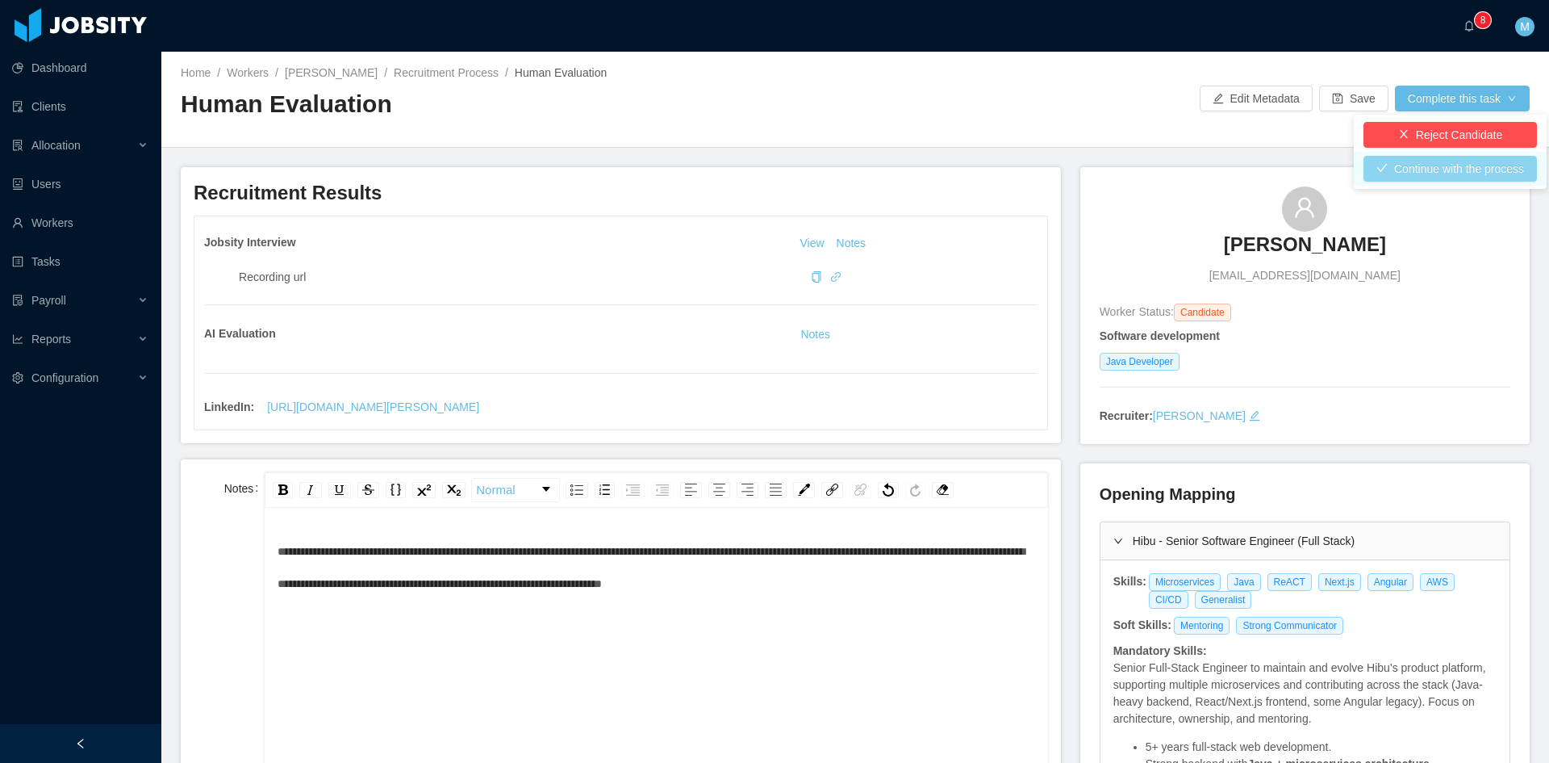
click at [1425, 170] on button "Continue with the process" at bounding box center [1451, 169] width 174 height 26
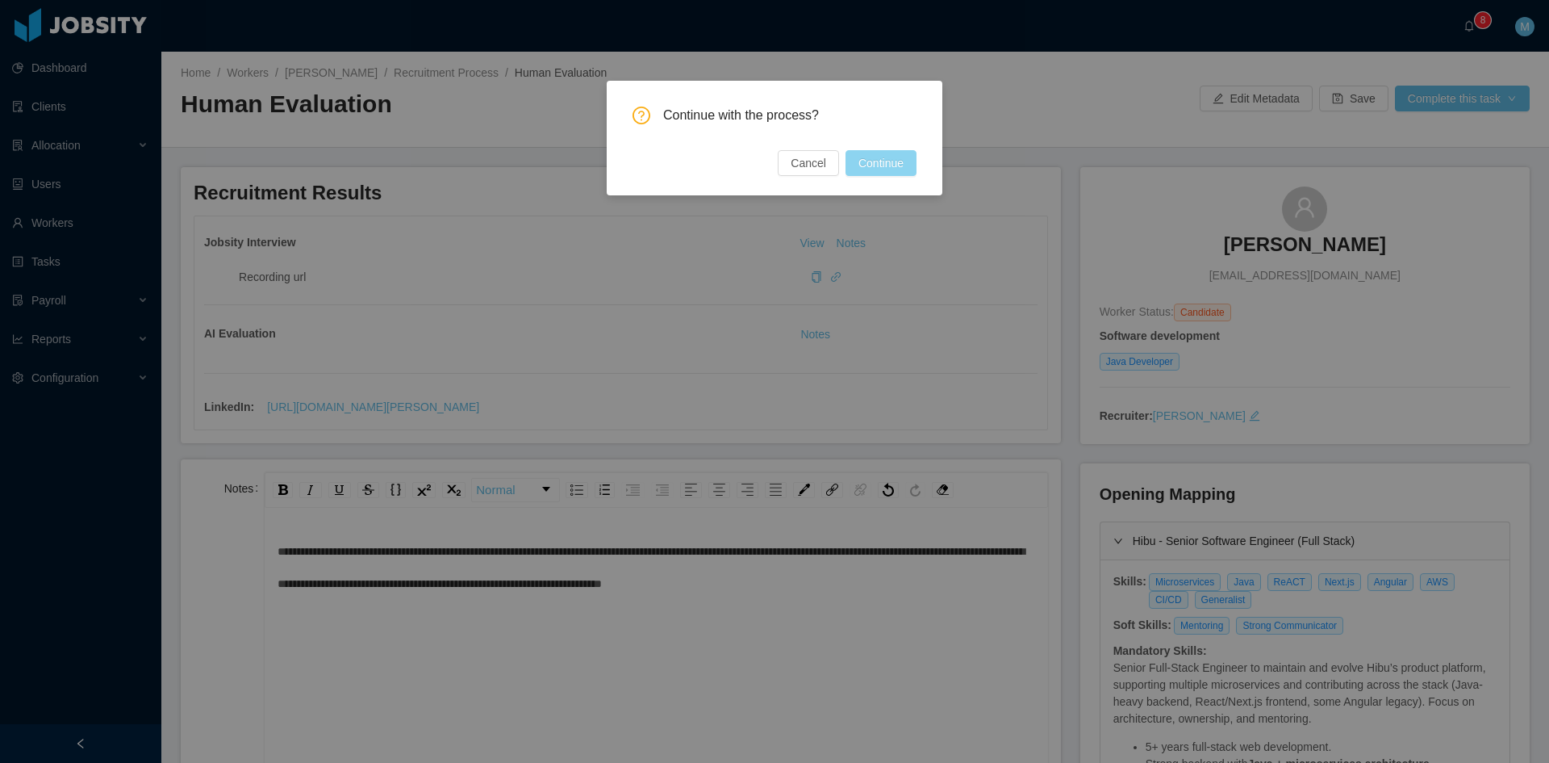
click at [866, 157] on button "Continue" at bounding box center [881, 163] width 71 height 26
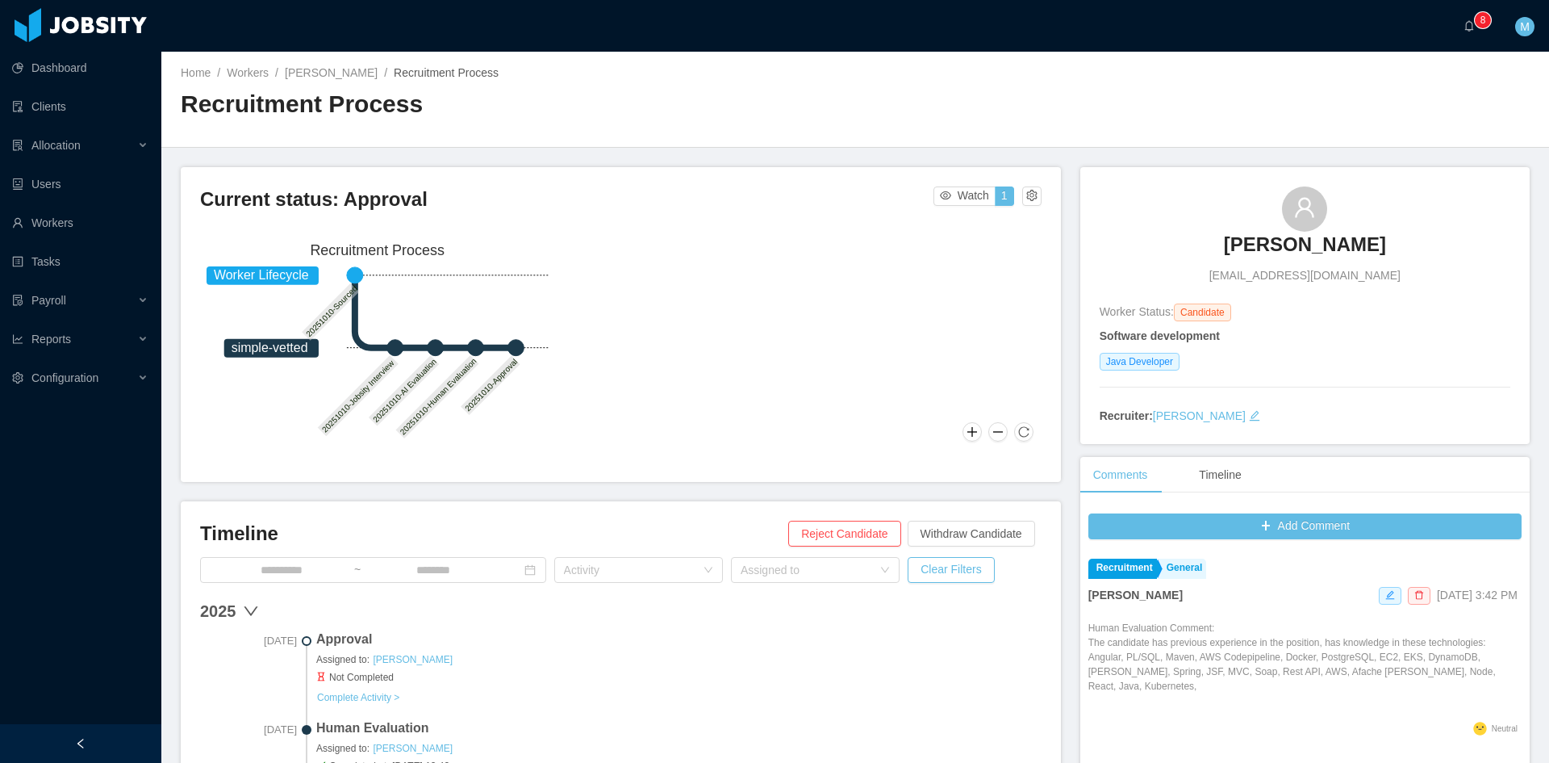
scroll to position [269, 0]
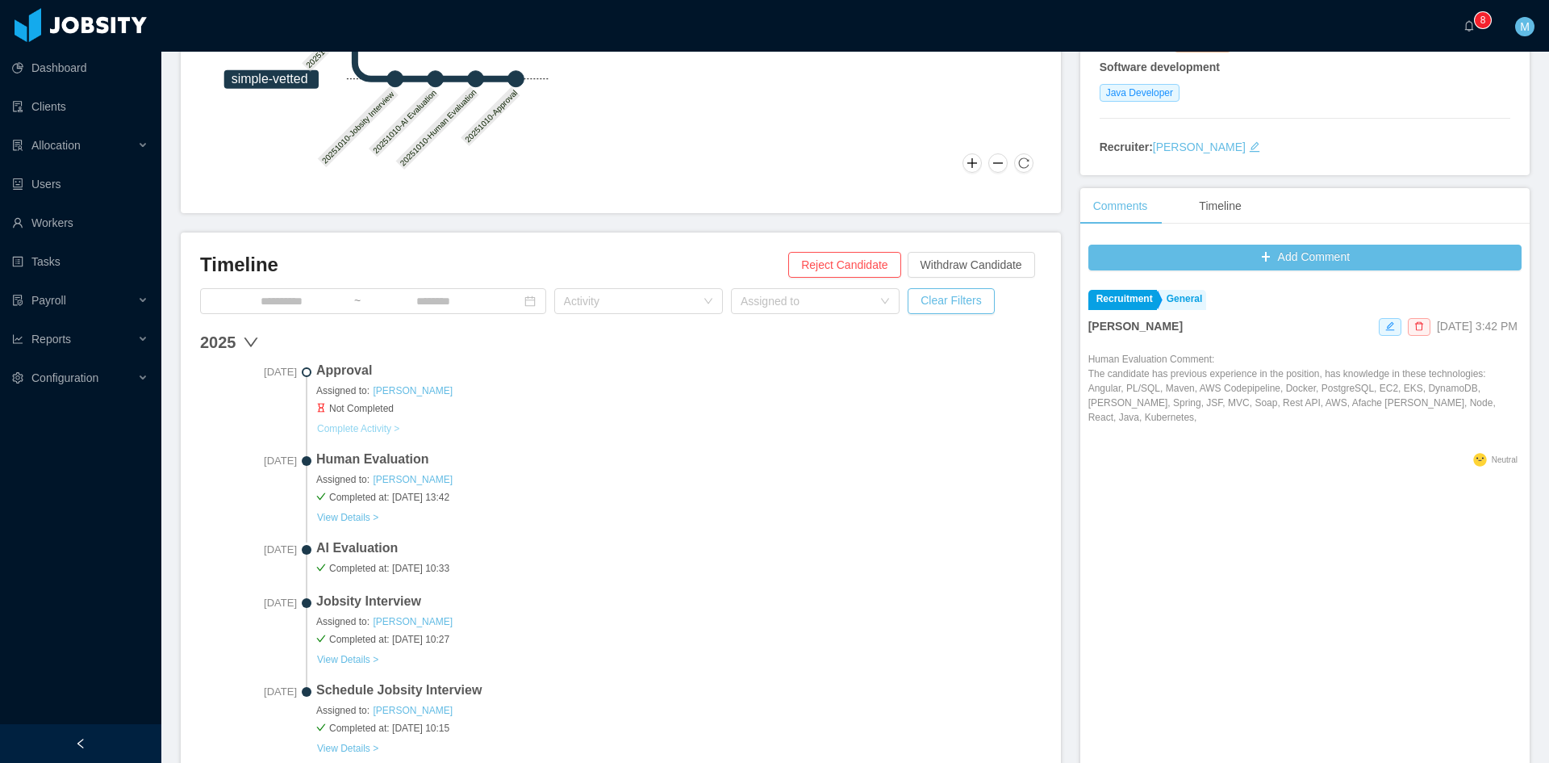
click at [361, 425] on button "Complete Activity >" at bounding box center [358, 428] width 84 height 13
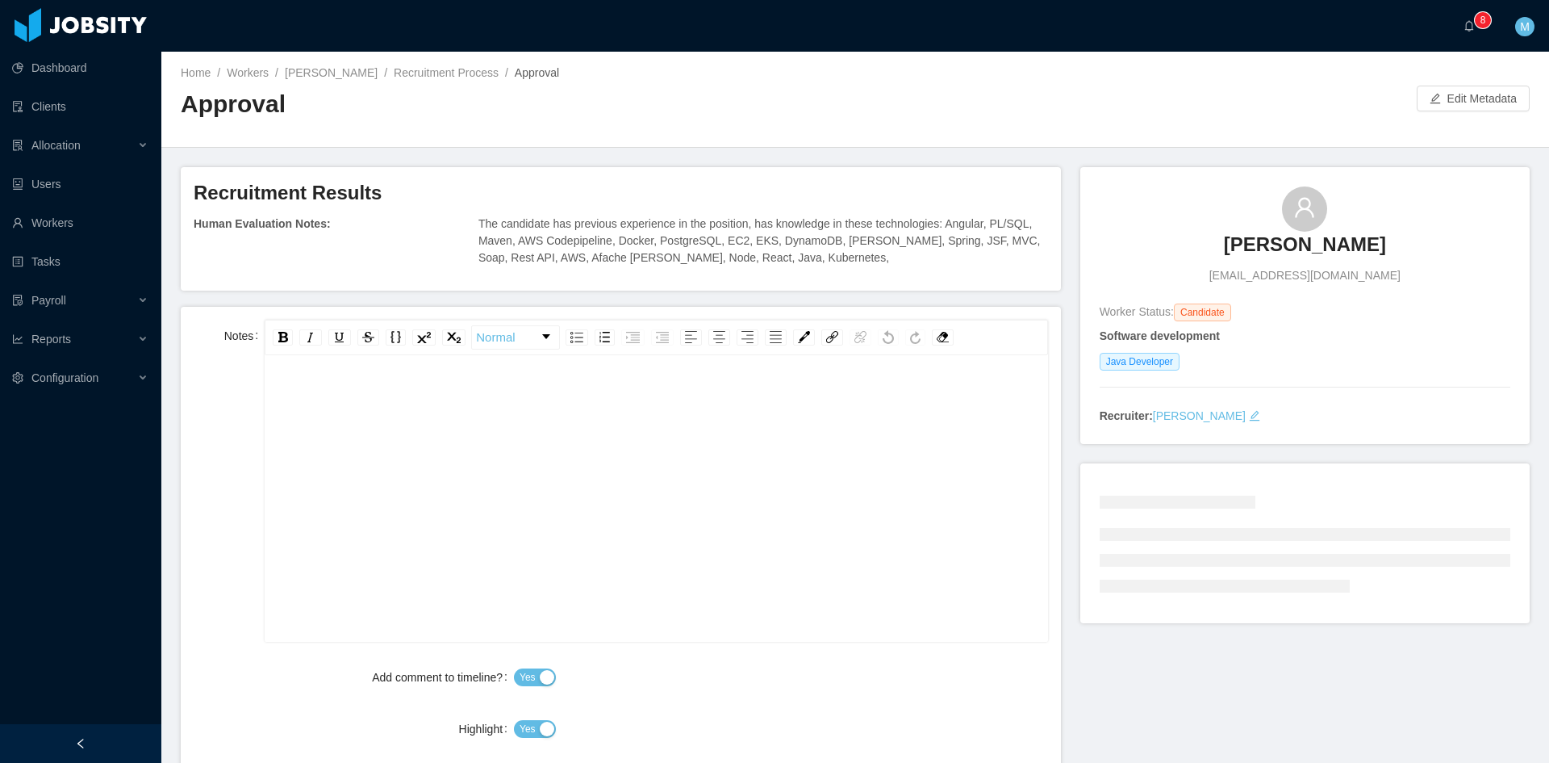
click at [477, 541] on div "rdw-editor" at bounding box center [657, 524] width 758 height 282
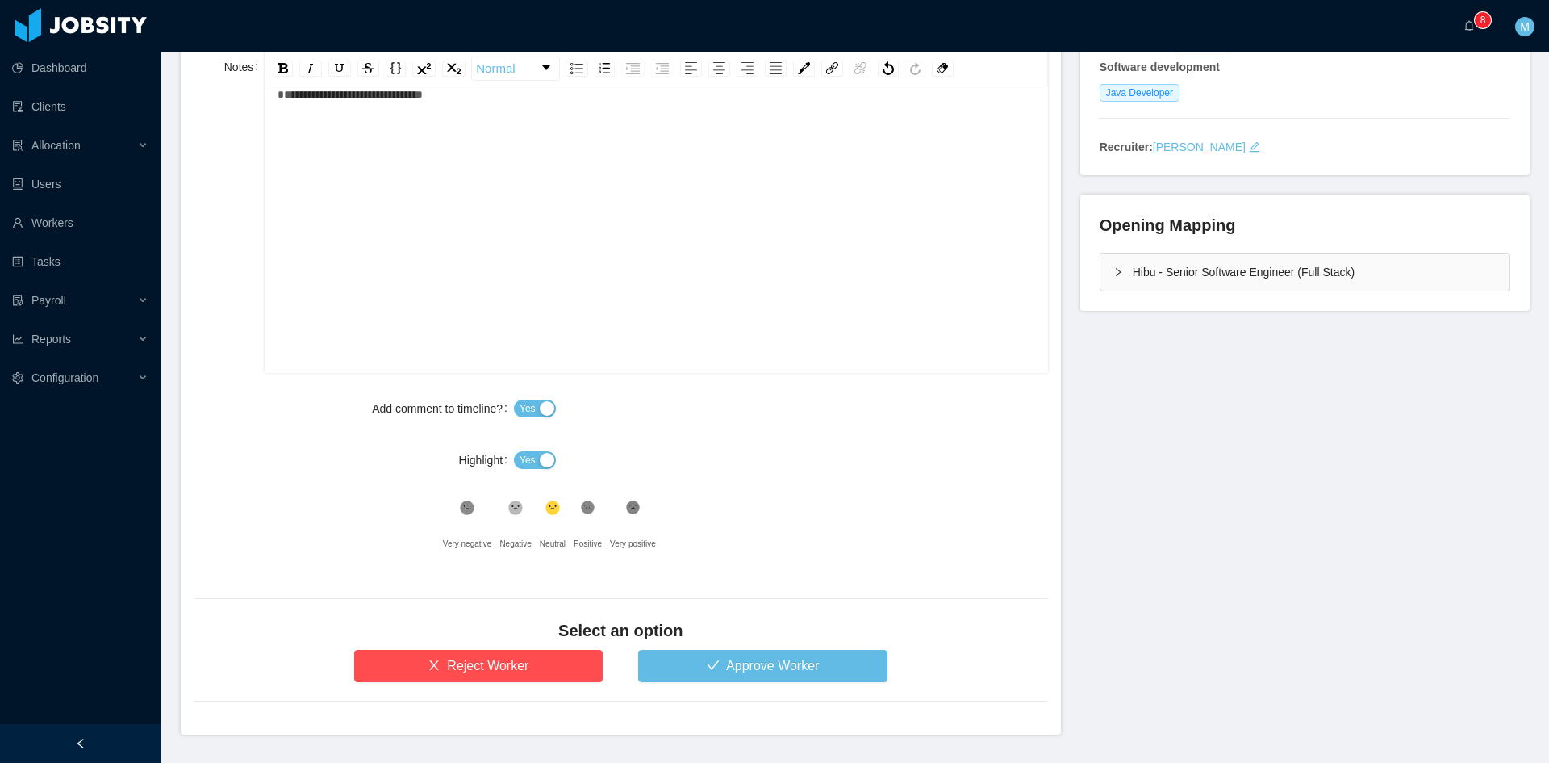
scroll to position [316, 0]
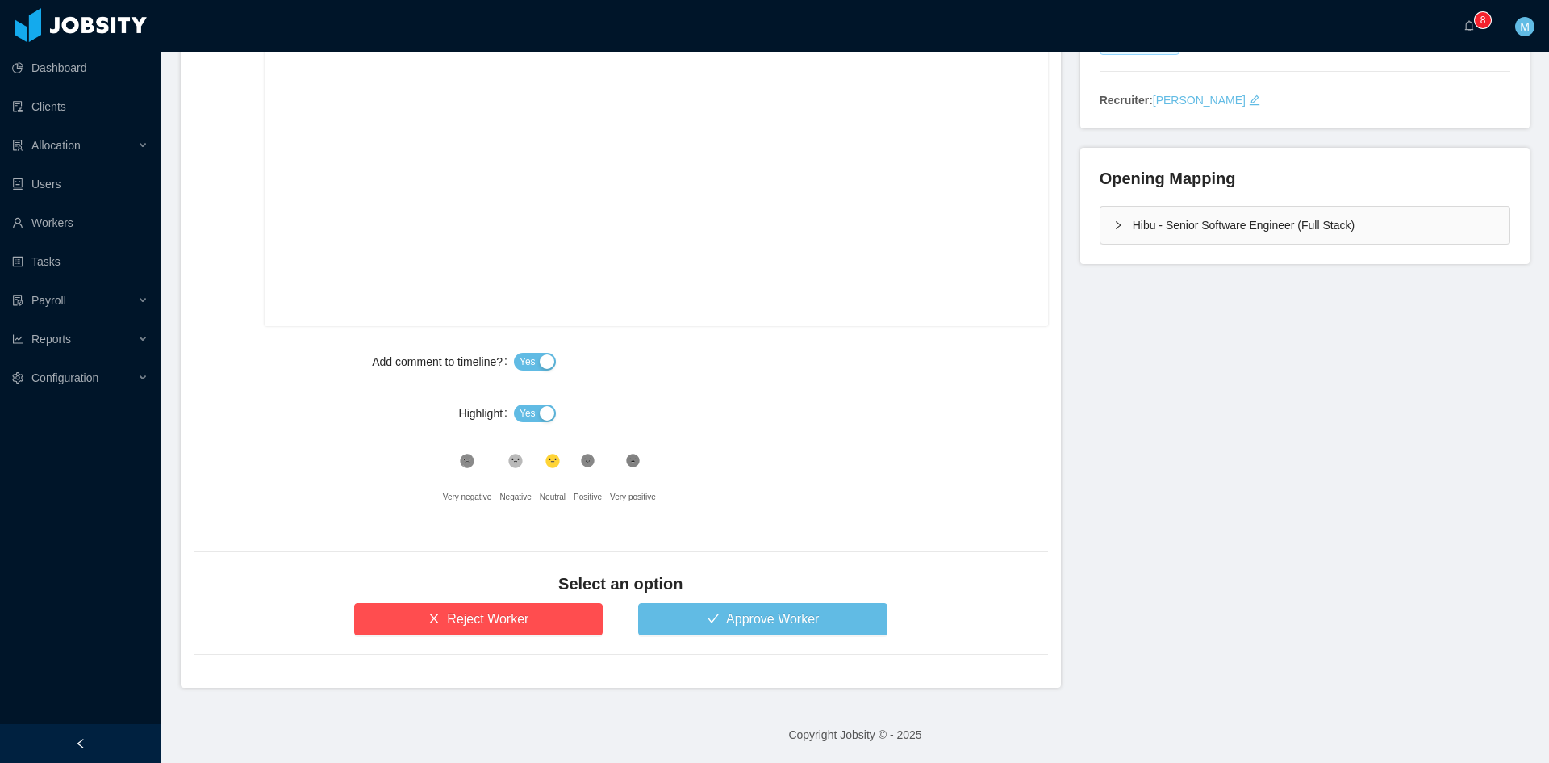
click at [531, 406] on button "Yes" at bounding box center [535, 413] width 42 height 18
click at [575, 469] on div ".st1{fill:#232323}" at bounding box center [588, 465] width 28 height 32
click at [651, 612] on button "Approve Worker" at bounding box center [762, 619] width 249 height 32
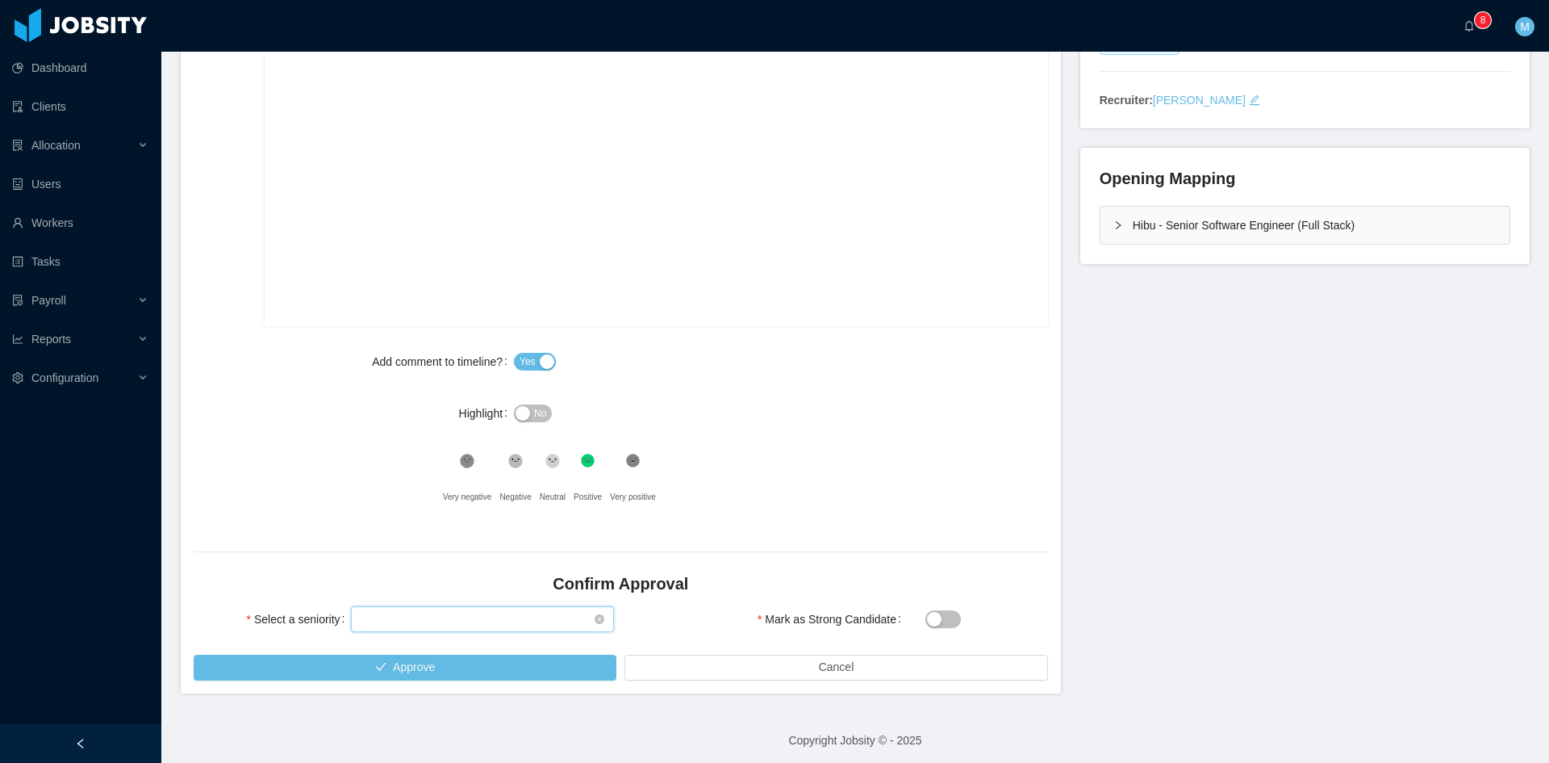
click at [464, 621] on div "Select seniority" at bounding box center [477, 619] width 233 height 24
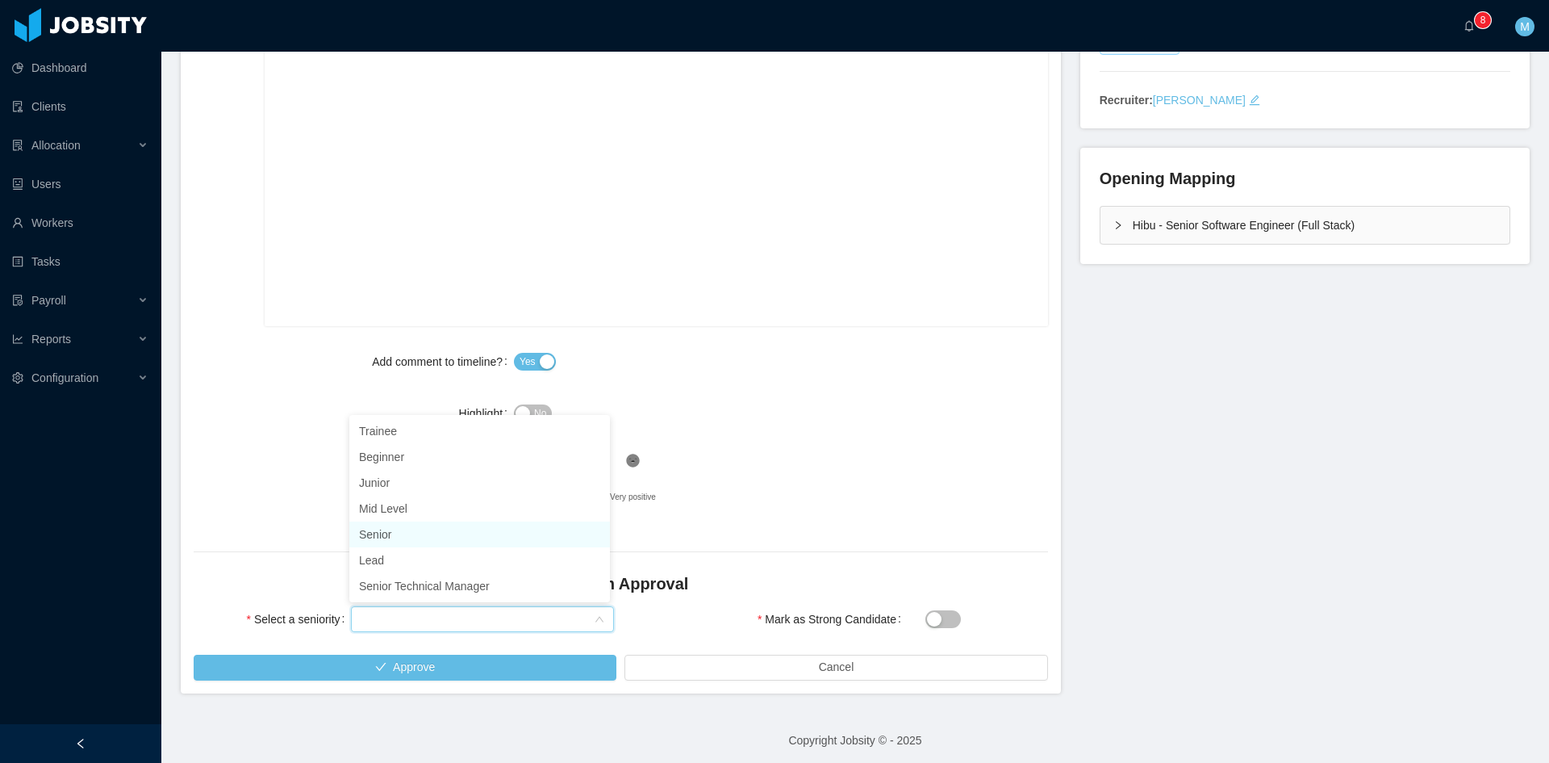
click at [396, 537] on li "Senior" at bounding box center [479, 534] width 261 height 26
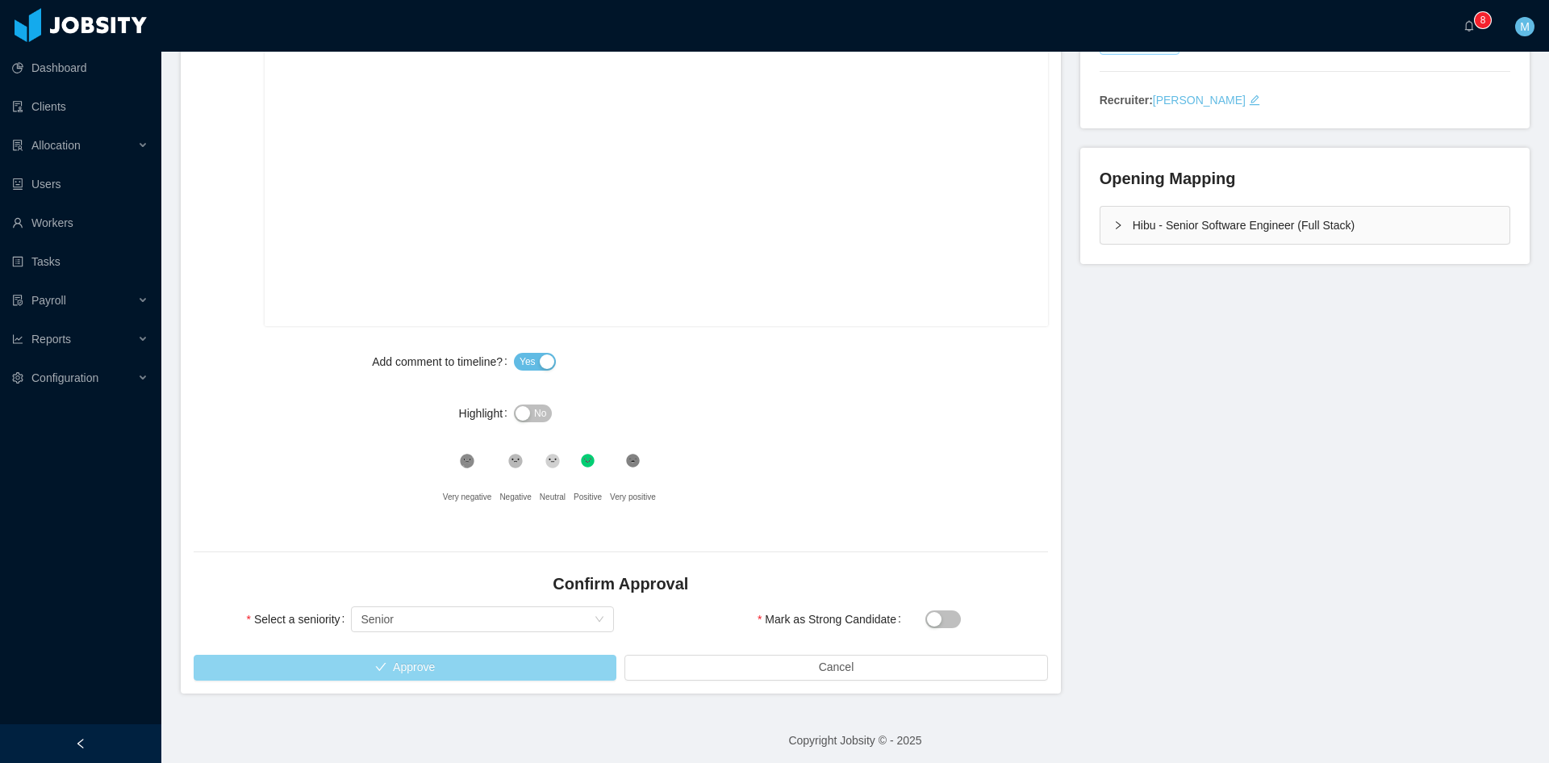
click at [424, 658] on button "Approve" at bounding box center [405, 667] width 423 height 26
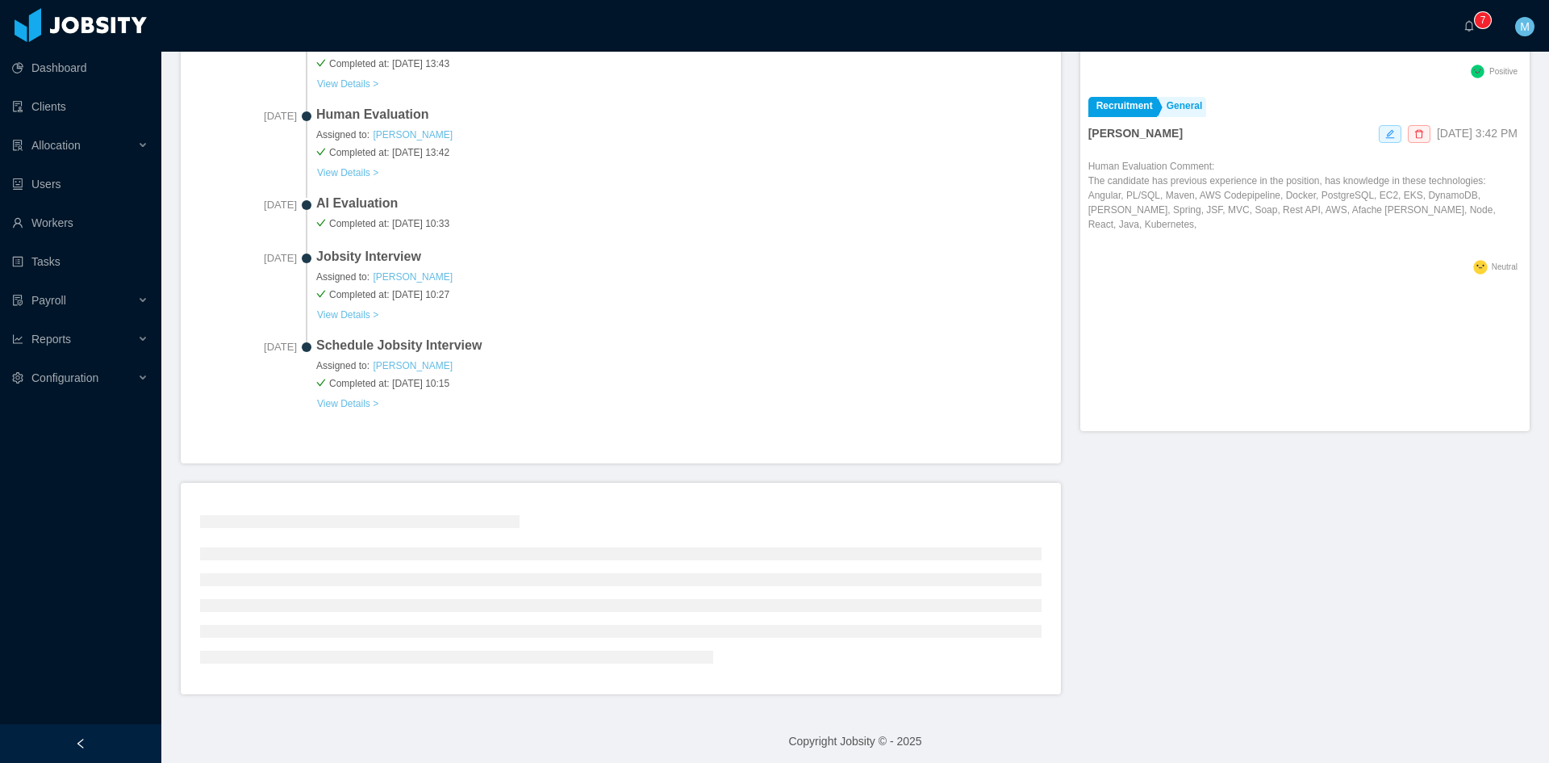
scroll to position [476, 0]
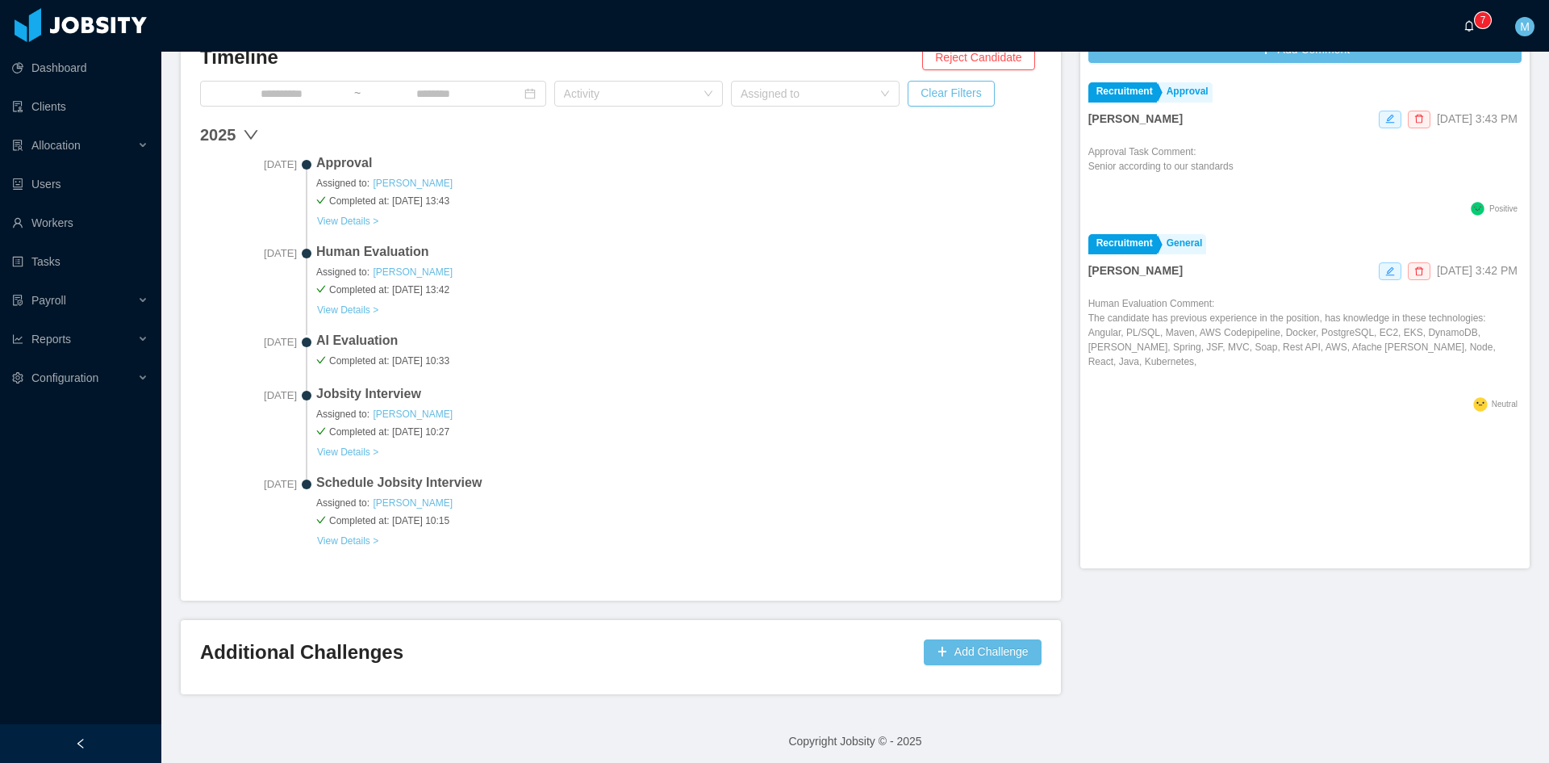
click at [1464, 21] on icon "icon: bell" at bounding box center [1469, 25] width 11 height 11
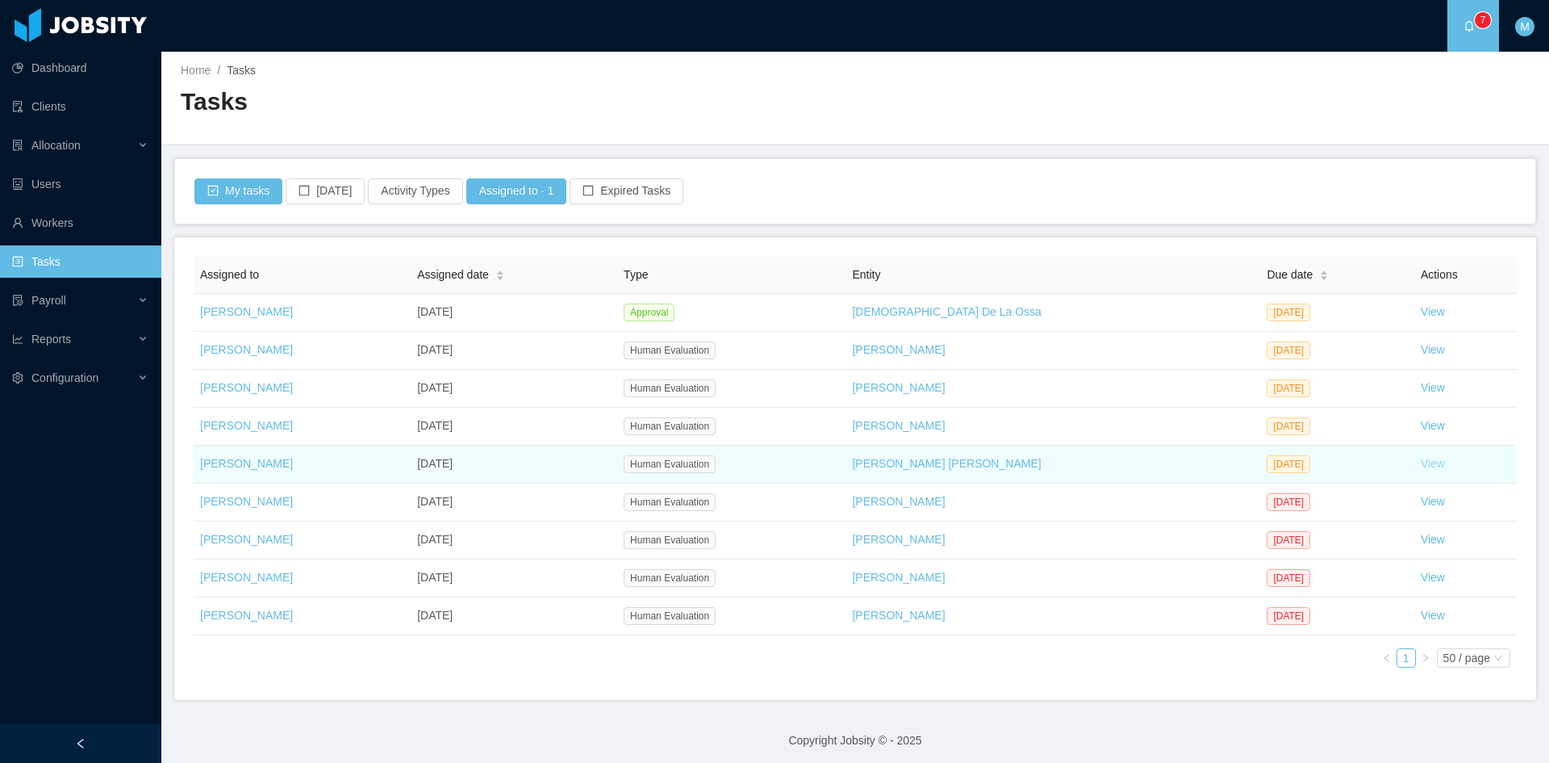
click at [1421, 463] on link "View" at bounding box center [1433, 463] width 24 height 13
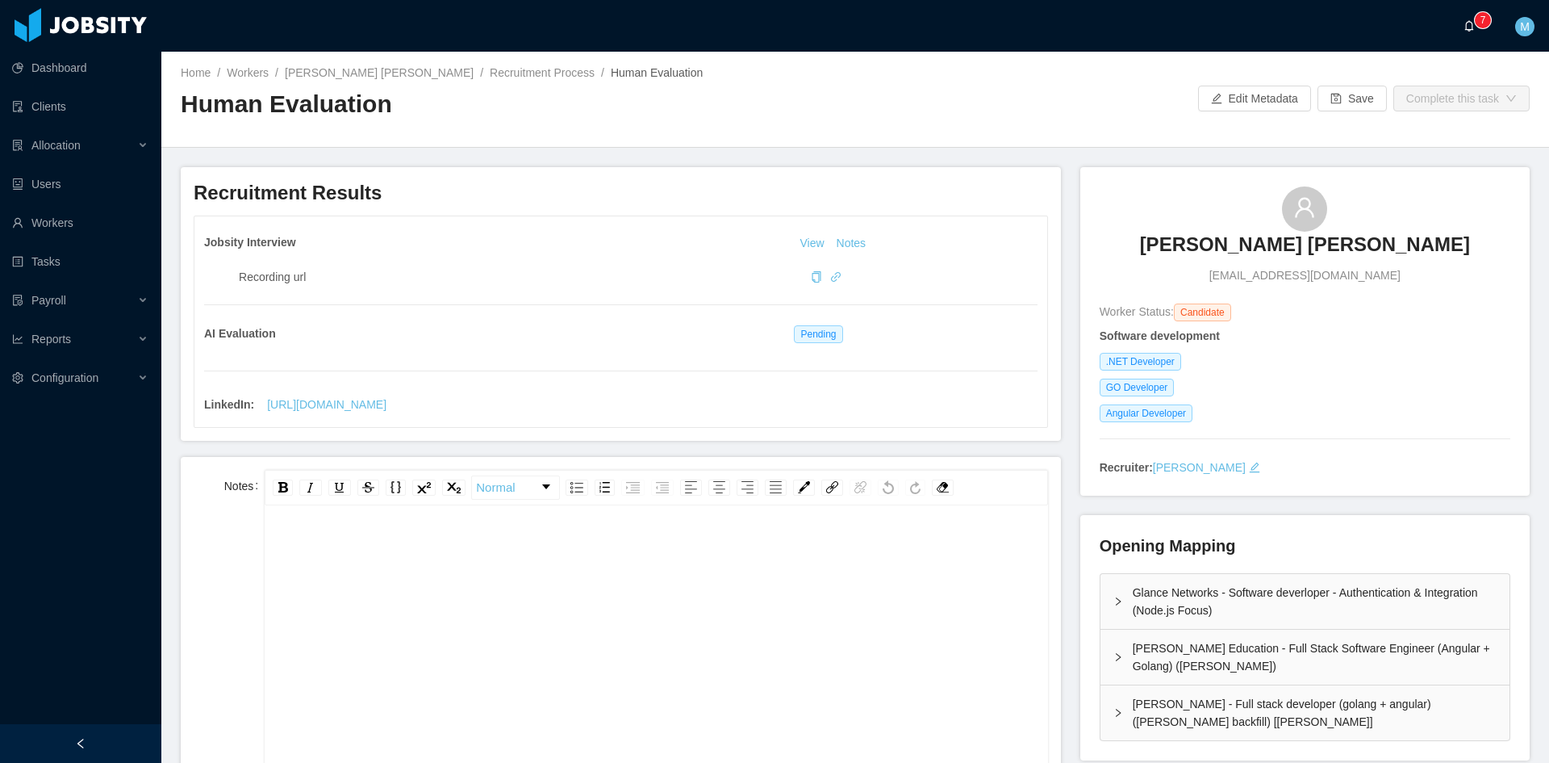
click at [1474, 25] on icon "icon: bell" at bounding box center [1469, 25] width 11 height 11
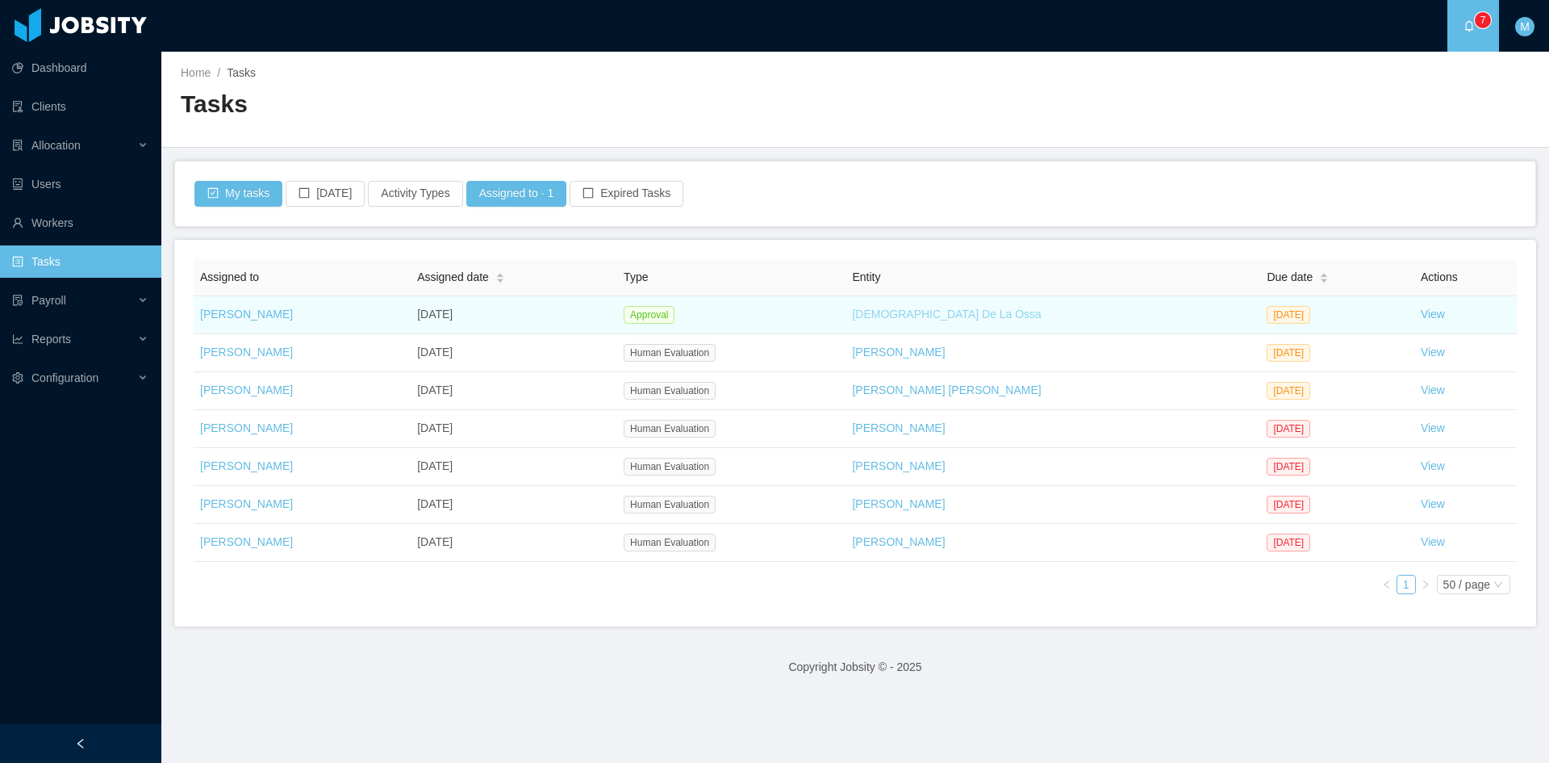
click at [872, 317] on link "[DEMOGRAPHIC_DATA] De La Ossa" at bounding box center [946, 313] width 189 height 13
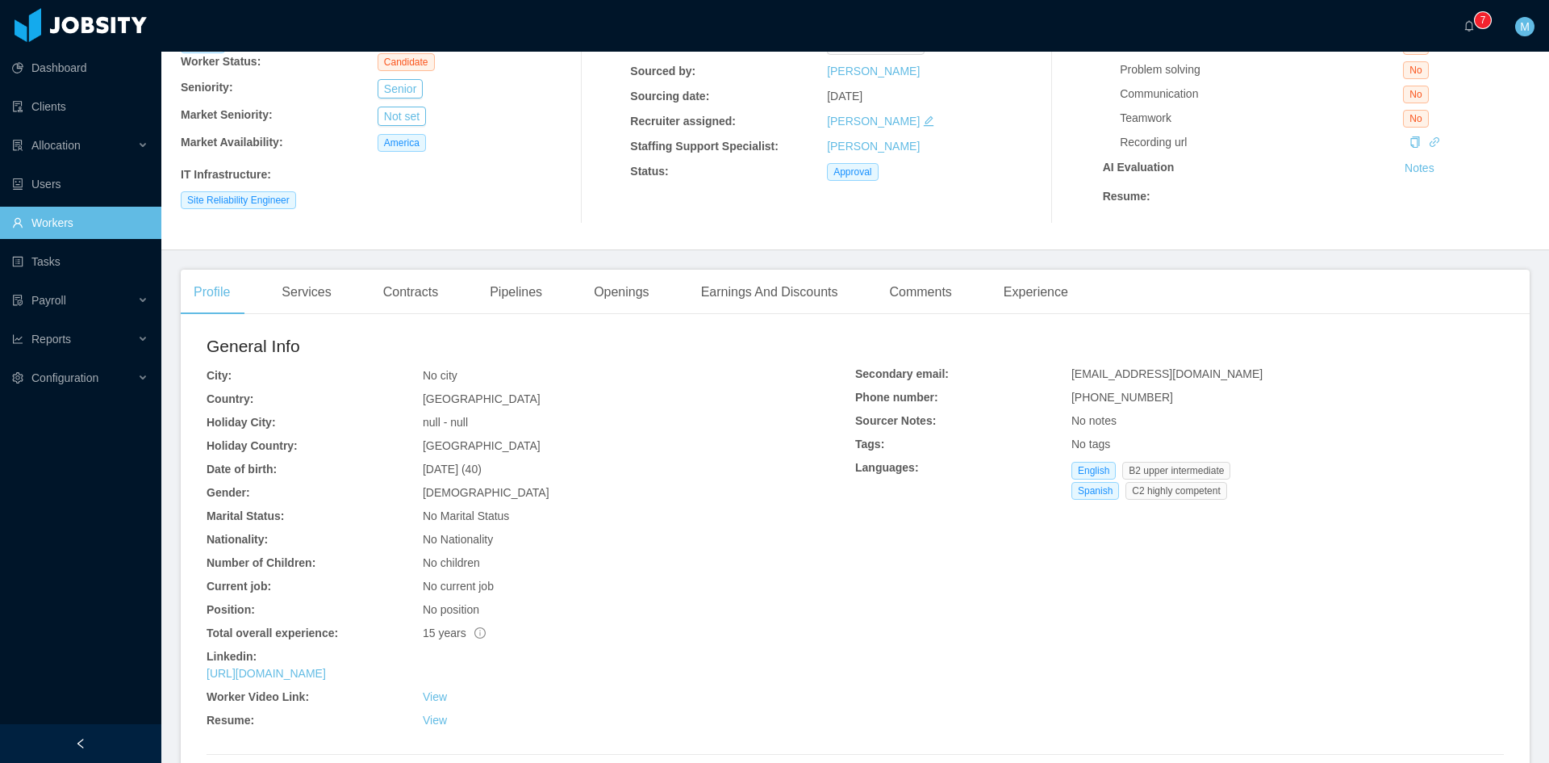
scroll to position [27, 0]
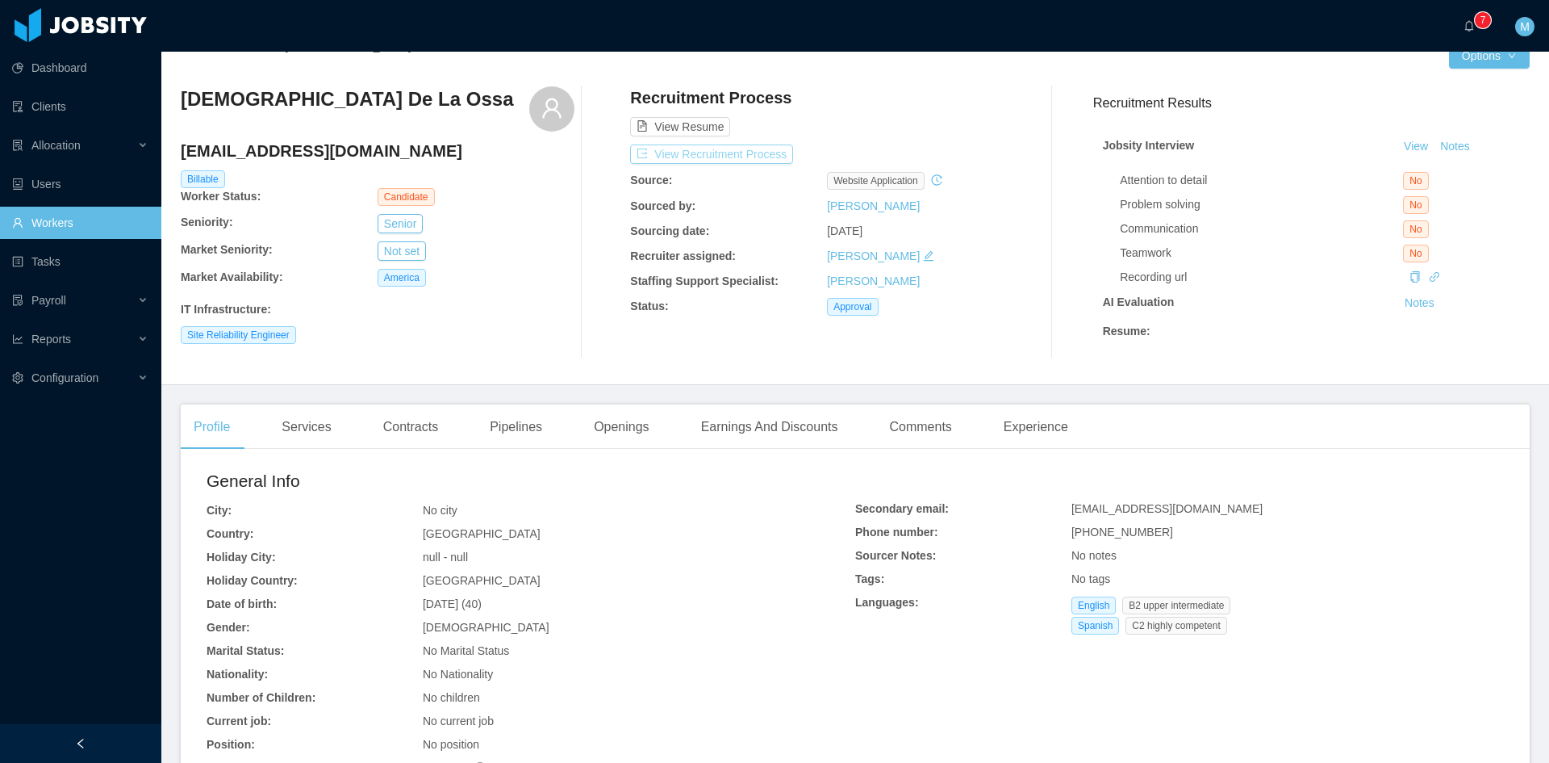
click at [775, 157] on button "View Recruitment Process" at bounding box center [711, 153] width 163 height 19
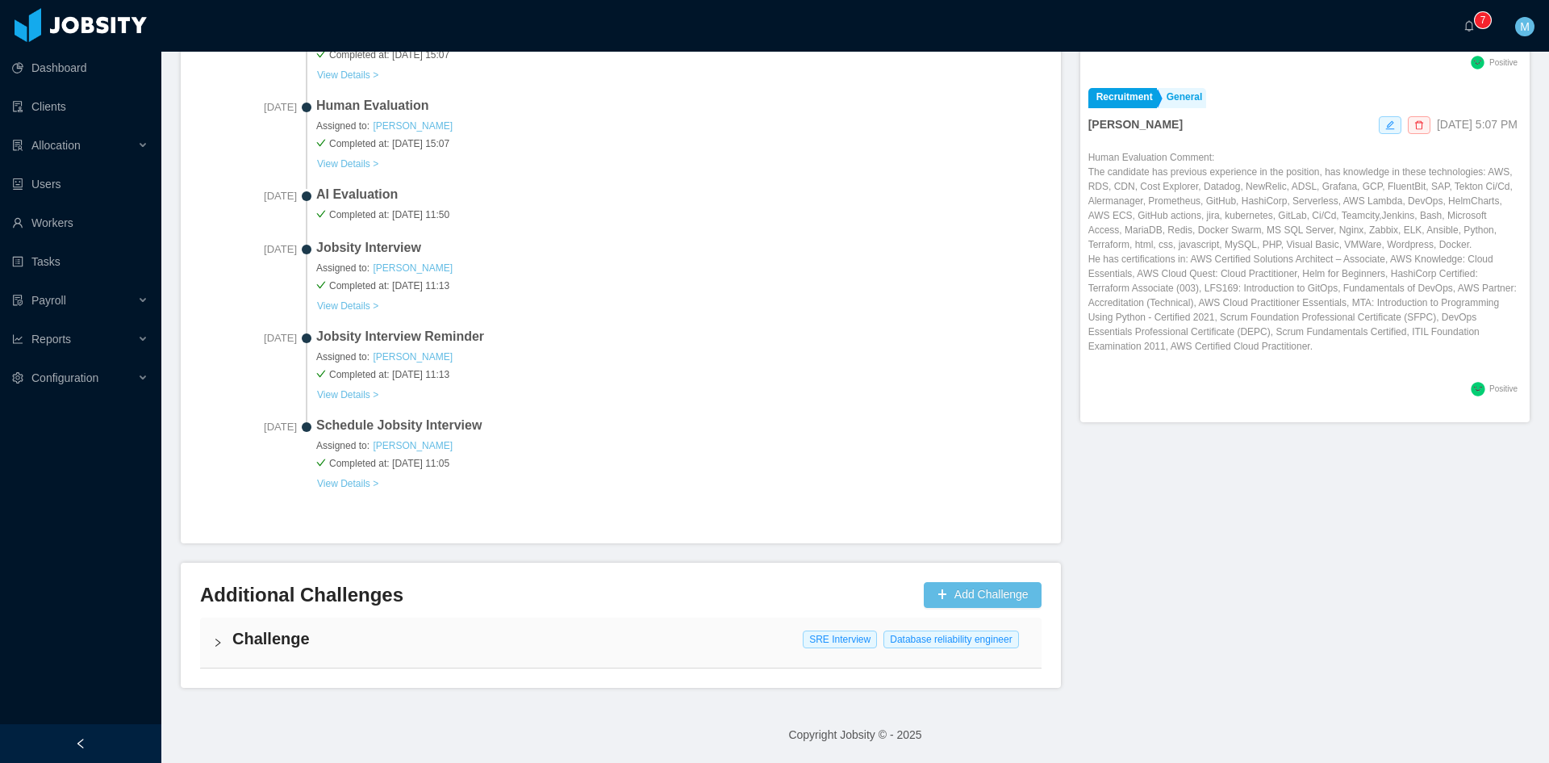
scroll to position [621, 0]
click at [227, 643] on div "Challenge SRE Interview Database reliability engineer" at bounding box center [621, 643] width 842 height 50
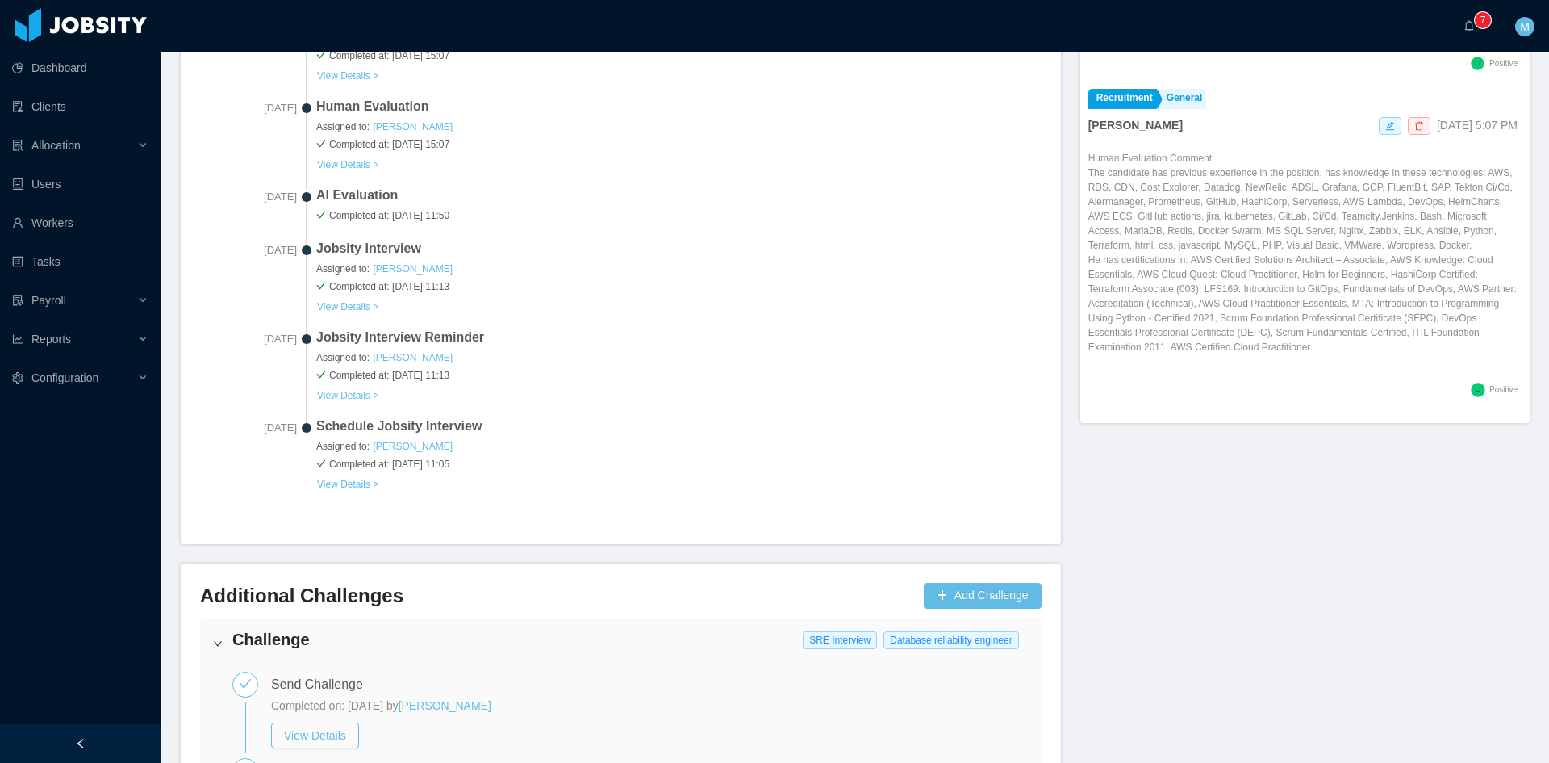
scroll to position [1000, 0]
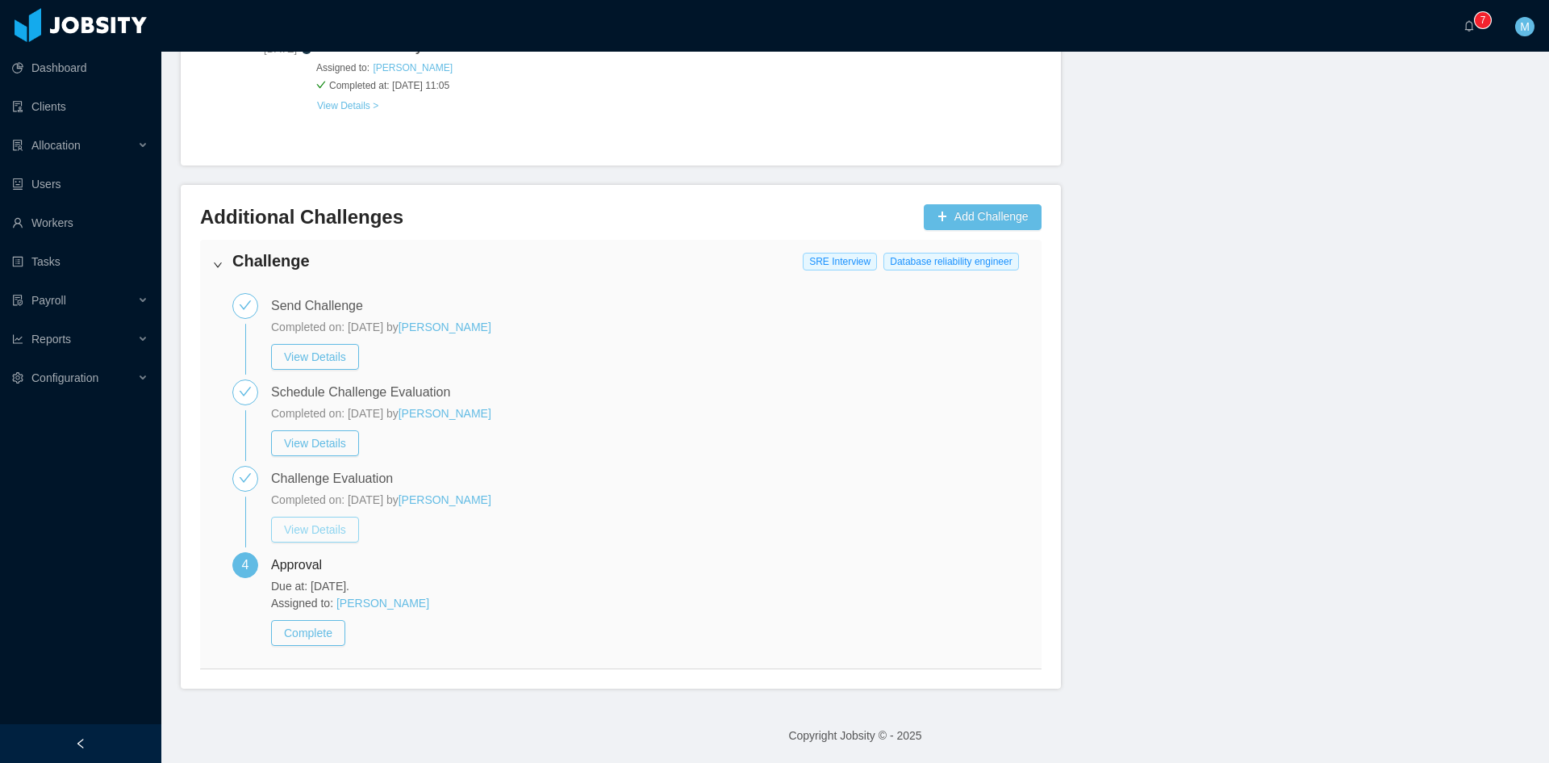
click at [315, 534] on button "View Details" at bounding box center [315, 529] width 88 height 26
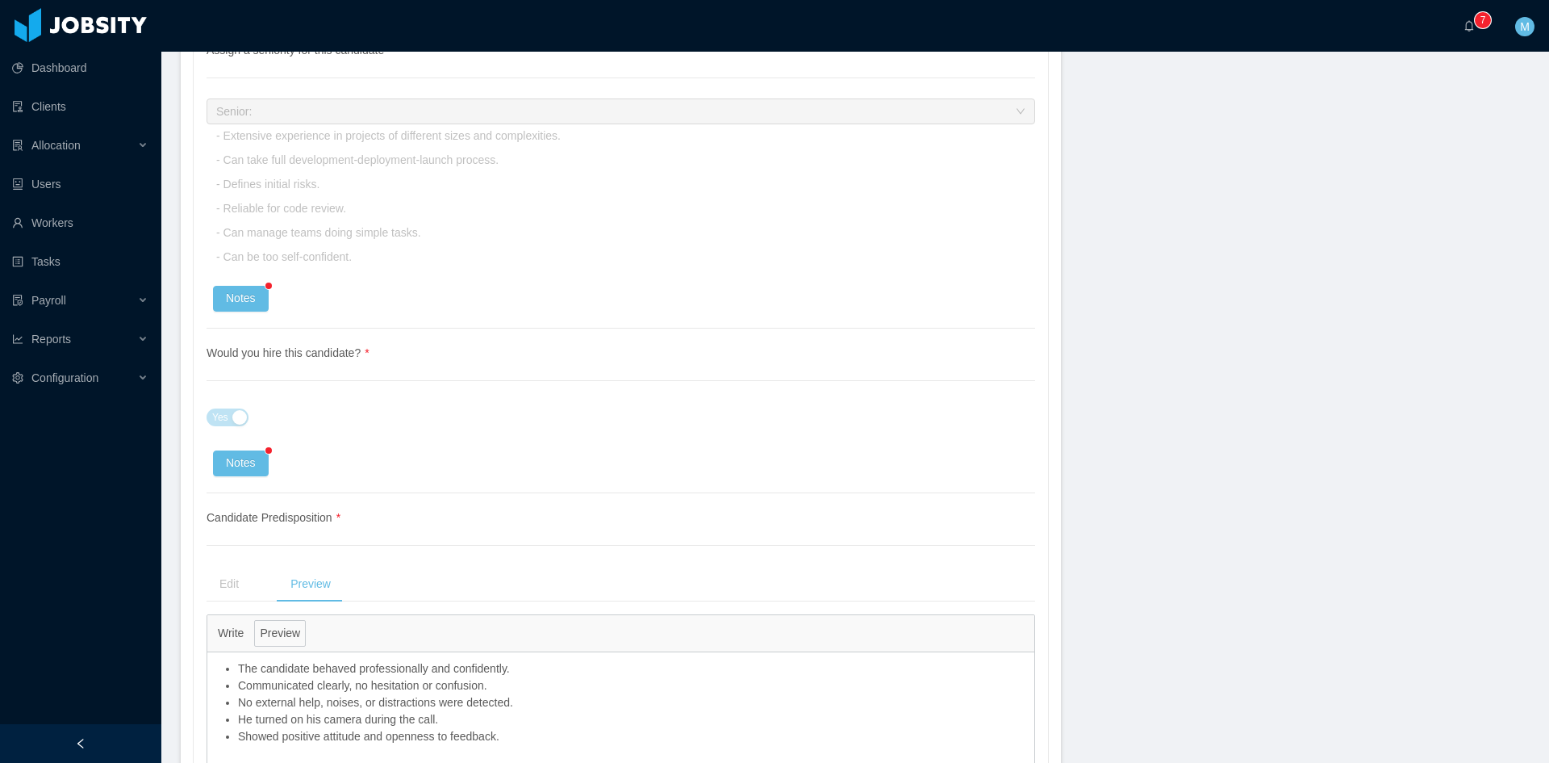
scroll to position [3487, 0]
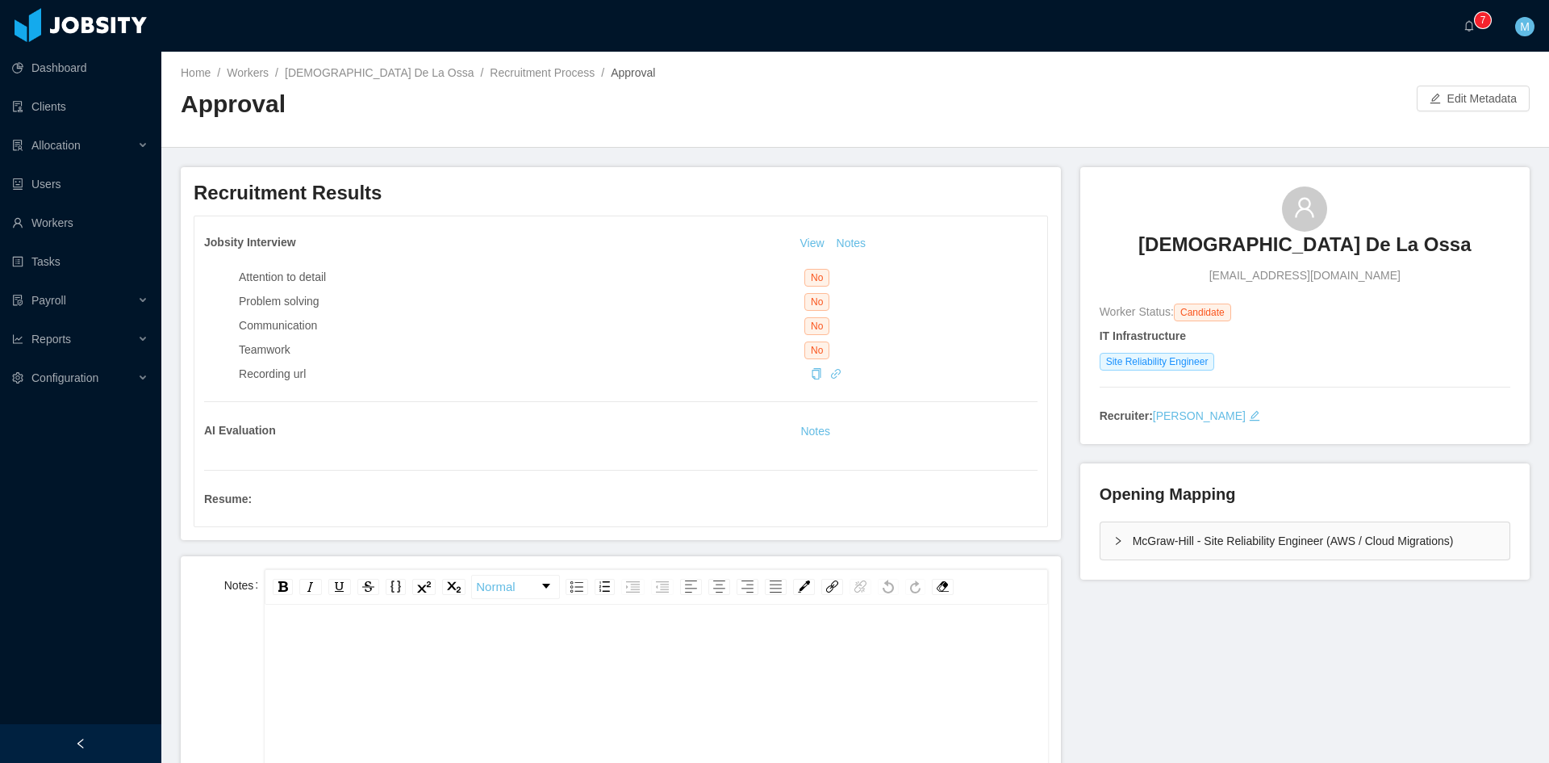
scroll to position [36, 0]
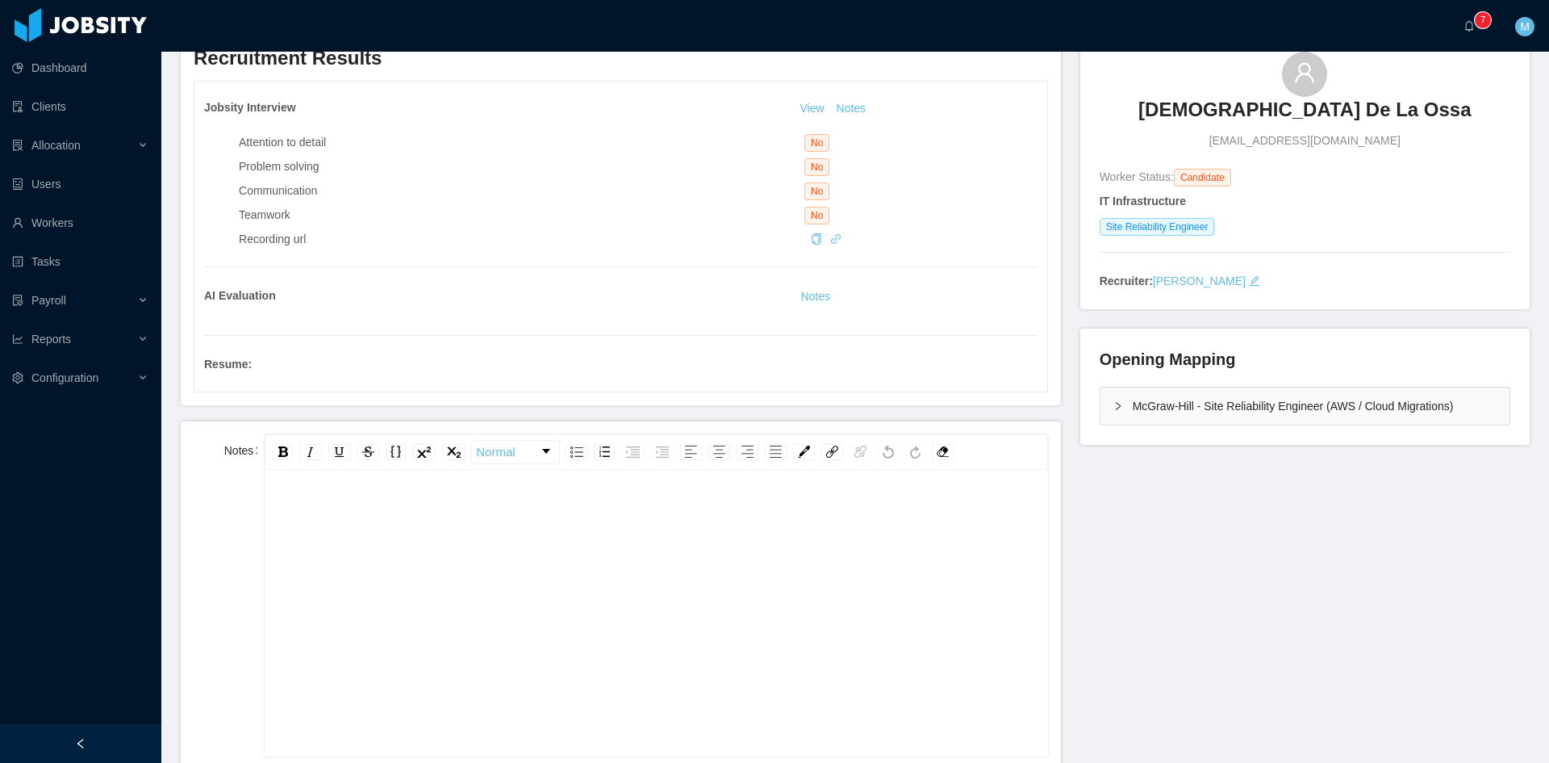
click at [551, 592] on div "rdw-editor" at bounding box center [657, 603] width 758 height 282
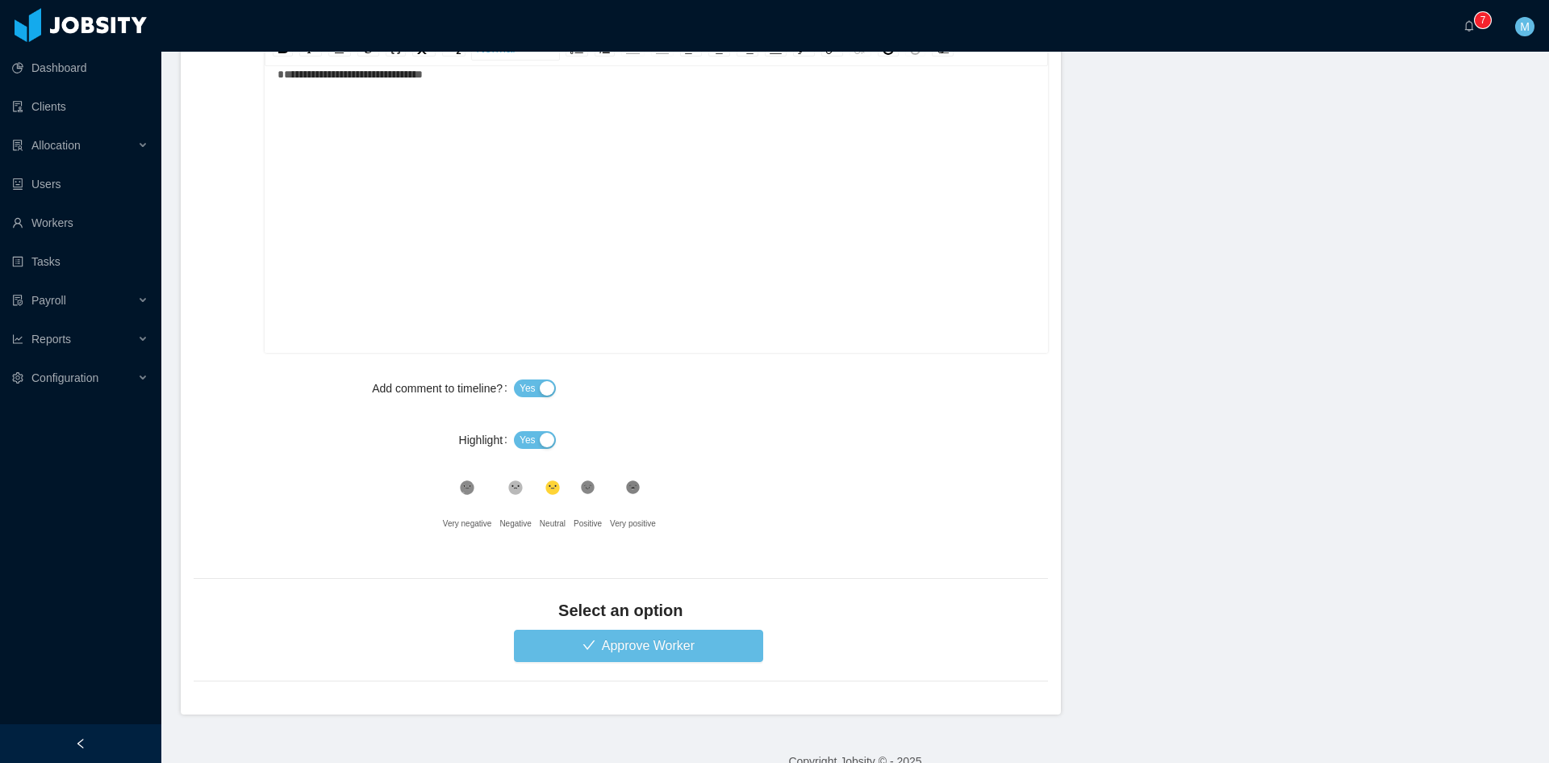
scroll to position [0, 0]
click at [514, 439] on button "Yes" at bounding box center [535, 440] width 42 height 18
click at [580, 485] on icon ".st1{fill:#232323}" at bounding box center [588, 487] width 16 height 16
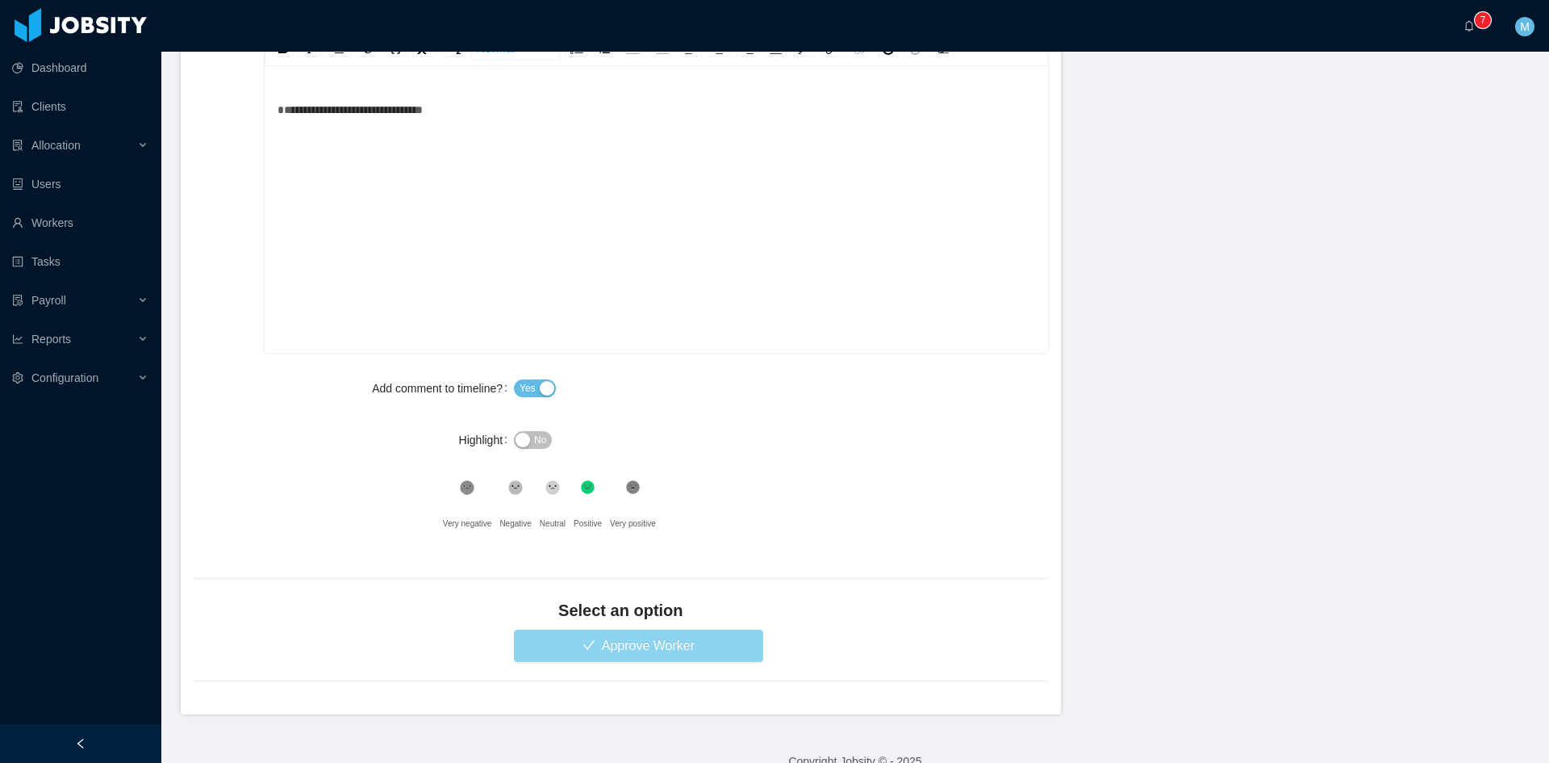
click at [621, 659] on button "Approve Worker" at bounding box center [638, 645] width 249 height 32
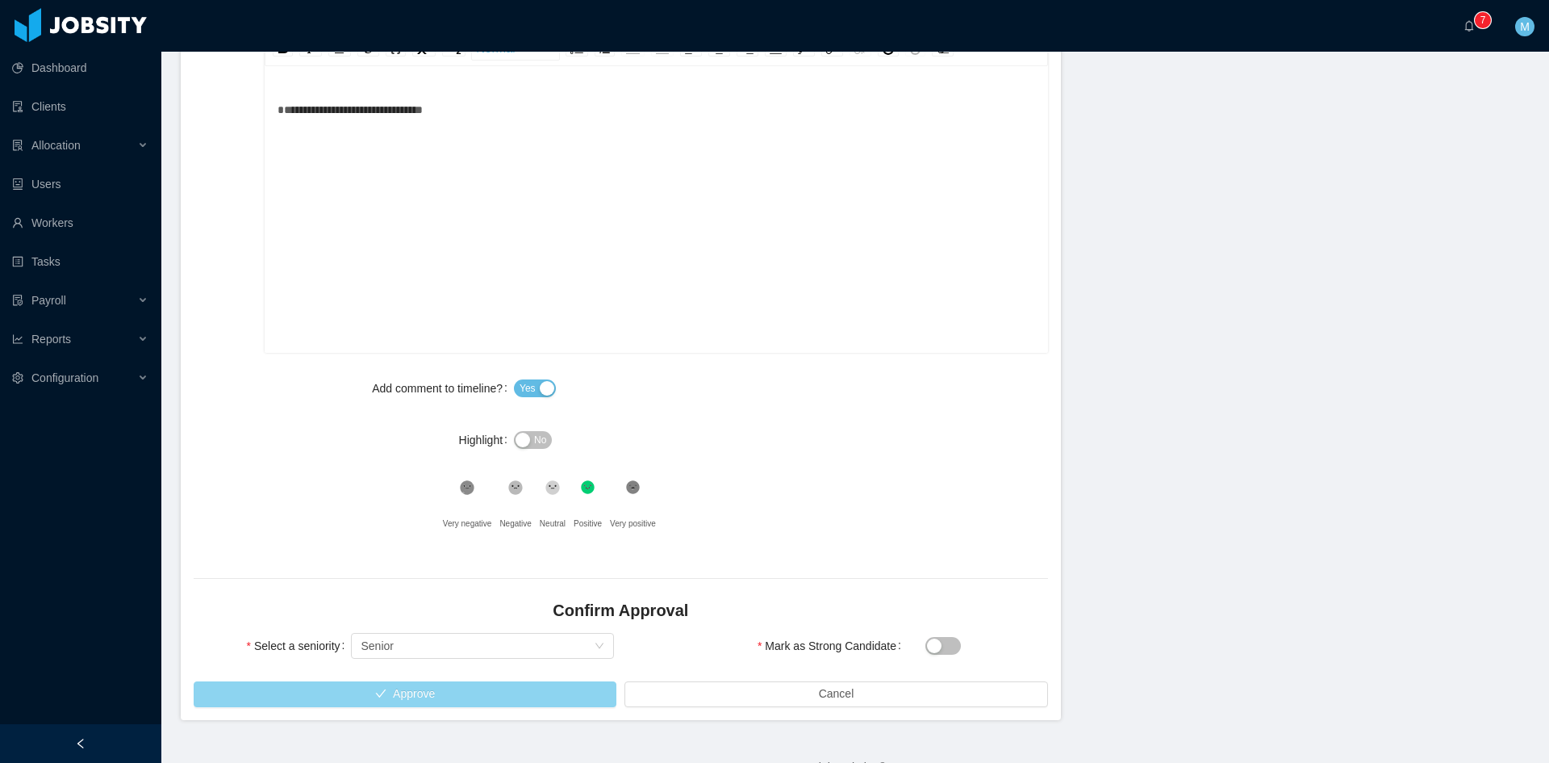
click at [459, 696] on button "Approve" at bounding box center [405, 694] width 423 height 26
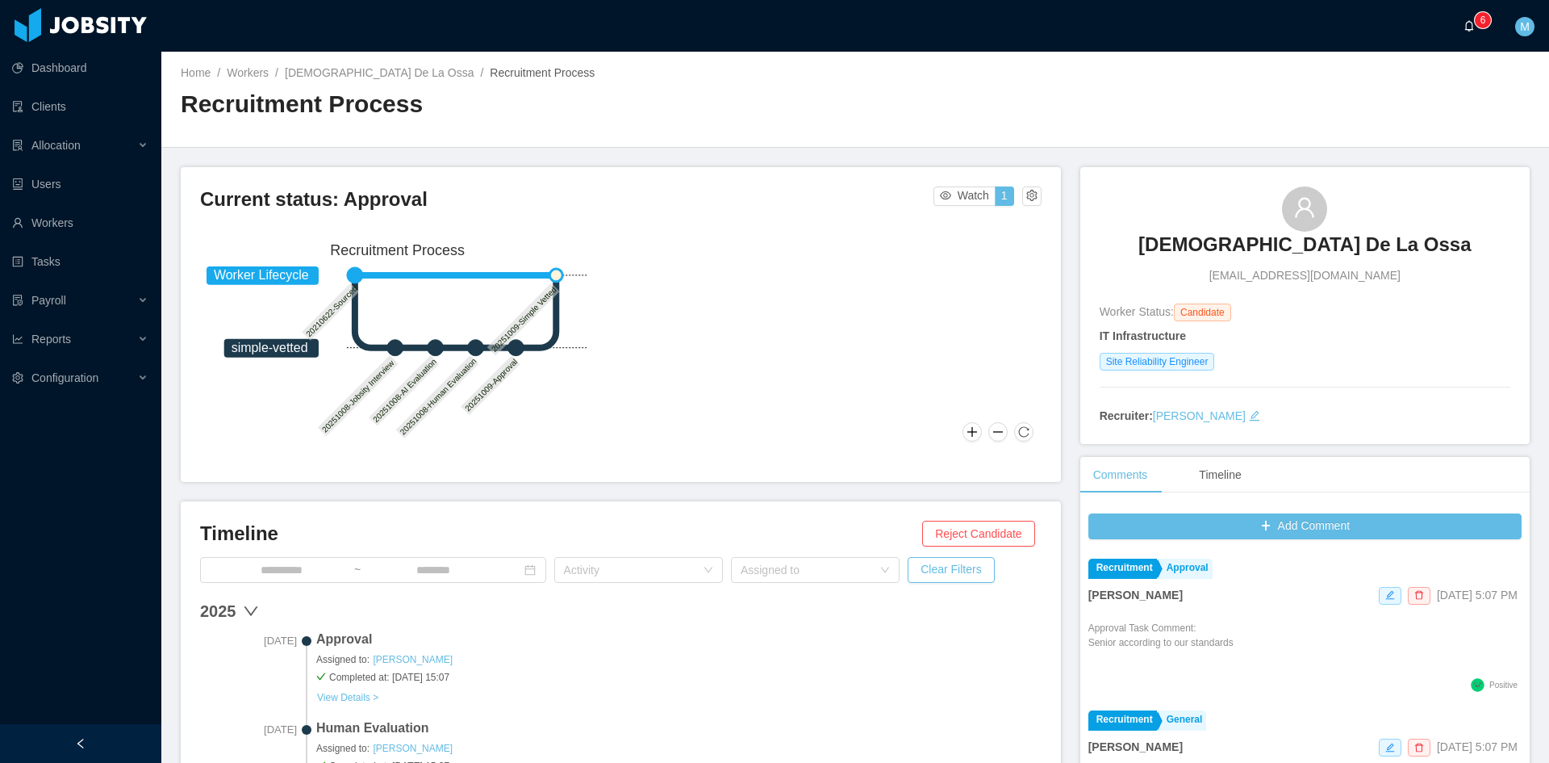
click at [1464, 26] on a=83ded146-cd66-4514-80a8-9a7b1e1b5eb6/Matias%20Marin"] "0 1 2 3 4 5 6 7 8 9 0 1 2 3 4 5 6 7 8 9 0 1 2 3 4 5 6 7 8 9" at bounding box center [1473, 26] width 19 height 52
